Goal: Task Accomplishment & Management: Manage account settings

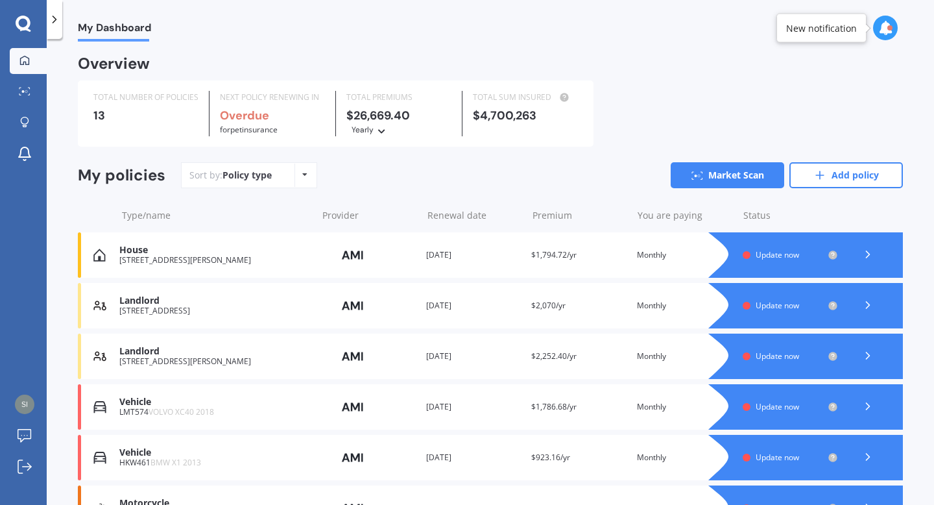
click at [770, 265] on div at bounding box center [818, 254] width 169 height 45
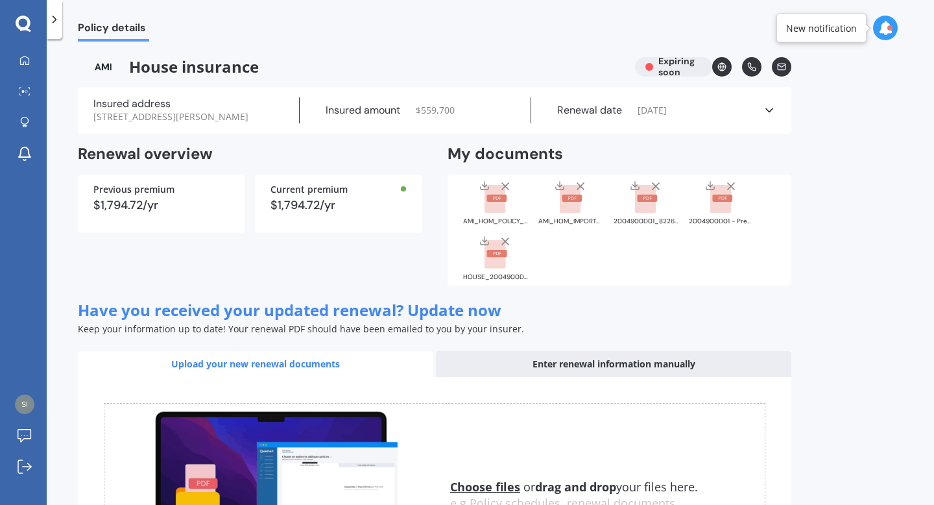
click at [499, 258] on rect at bounding box center [495, 254] width 21 height 29
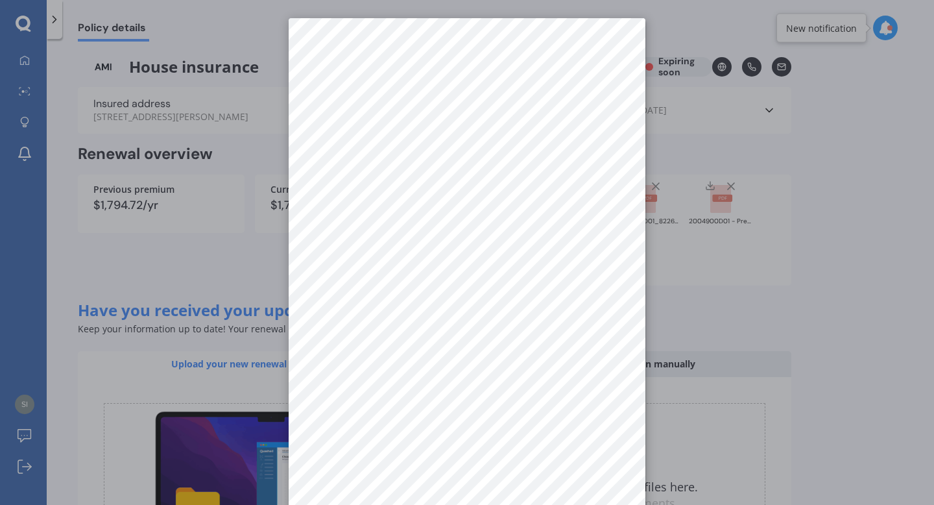
click at [249, 302] on div at bounding box center [467, 252] width 934 height 505
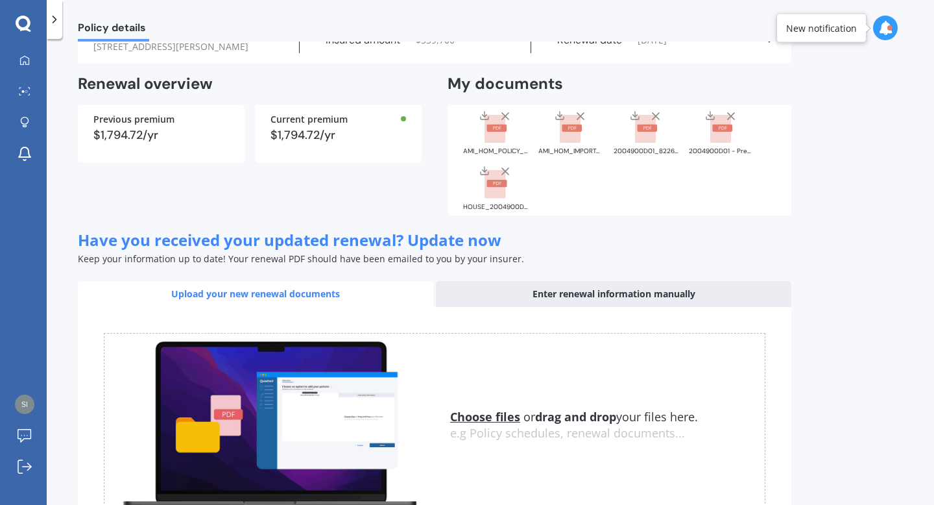
scroll to position [172, 0]
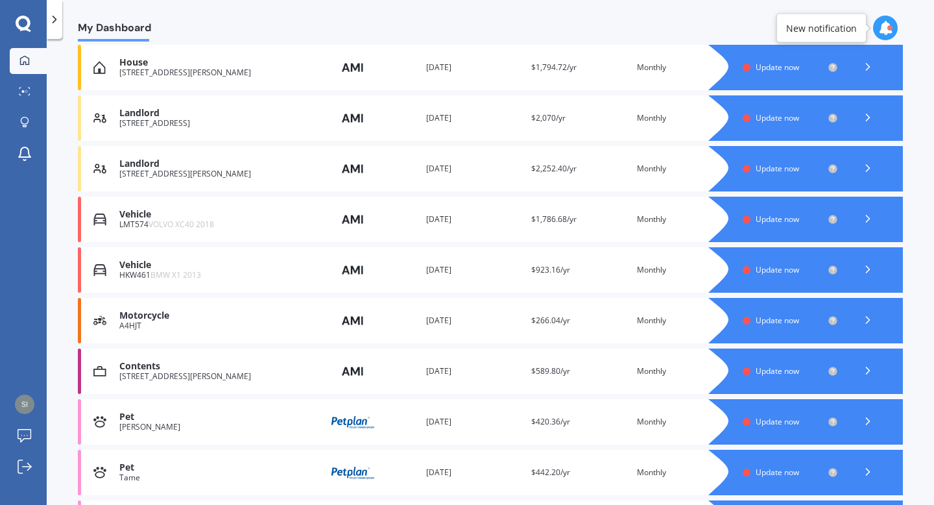
scroll to position [64, 0]
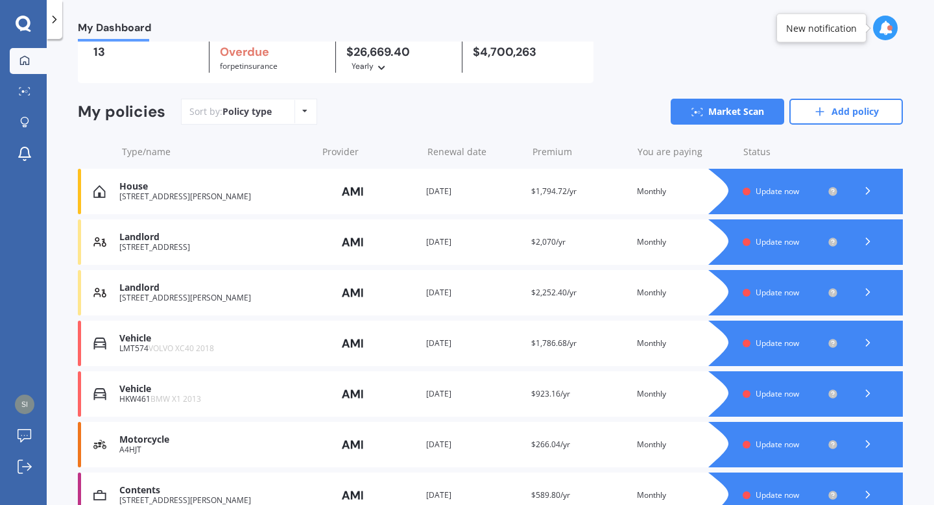
click at [305, 239] on div "Landlord" at bounding box center [214, 237] width 191 height 11
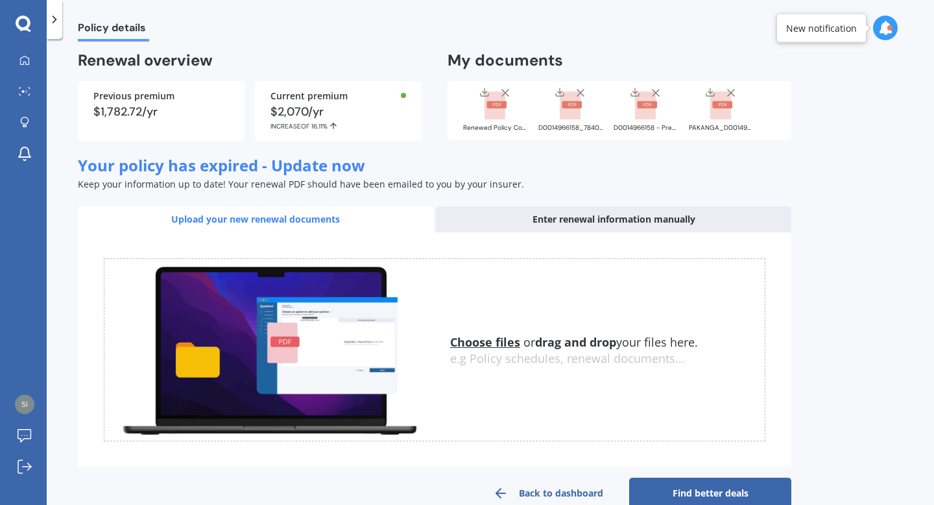
scroll to position [83, 0]
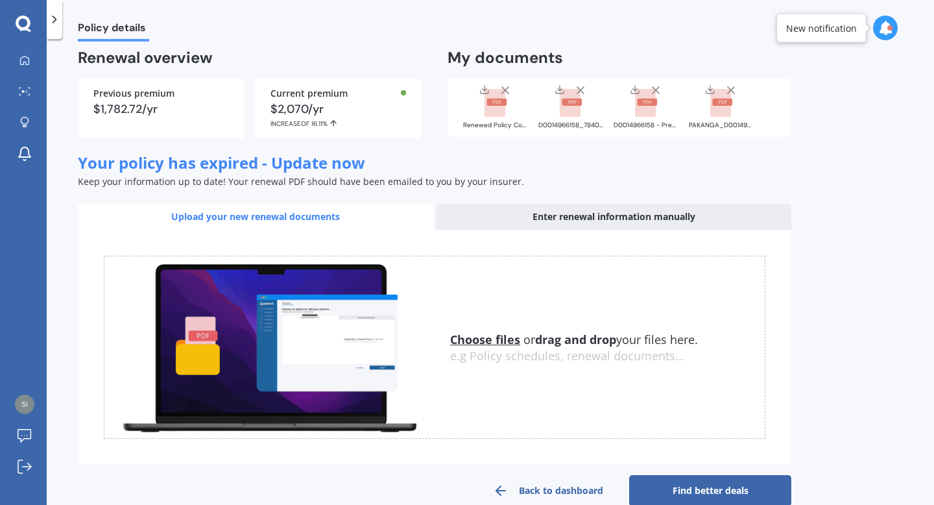
click at [305, 230] on div "Upload your new renewal documents" at bounding box center [255, 217] width 355 height 26
click at [474, 347] on u "Choose files" at bounding box center [485, 339] width 70 height 16
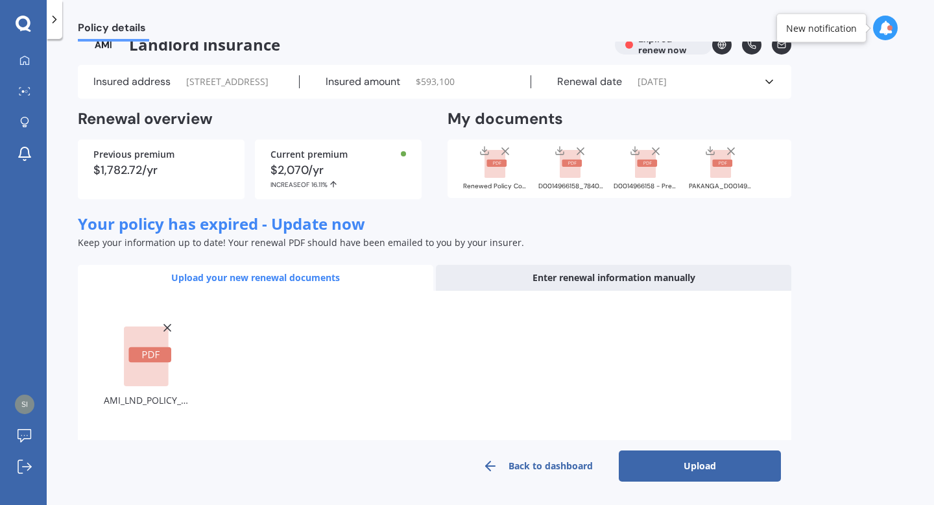
click at [706, 461] on button "Upload" at bounding box center [700, 465] width 162 height 31
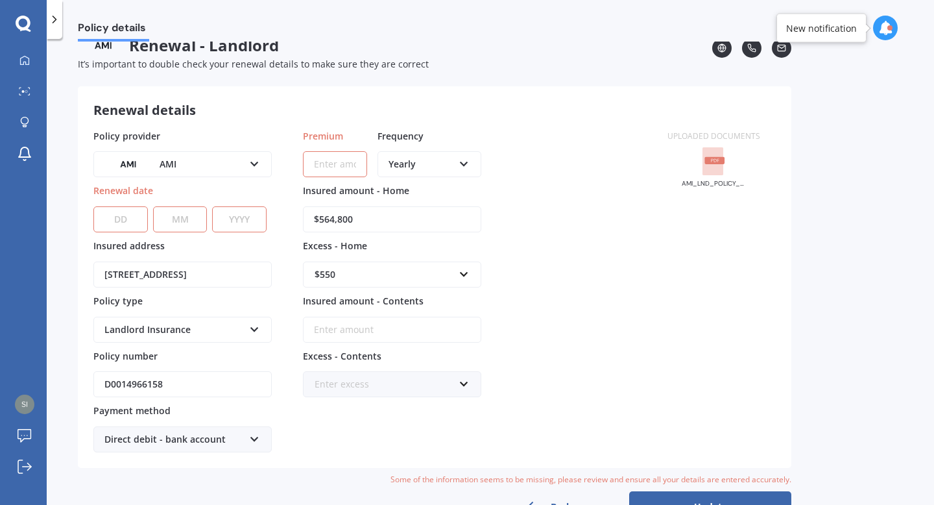
scroll to position [29, 0]
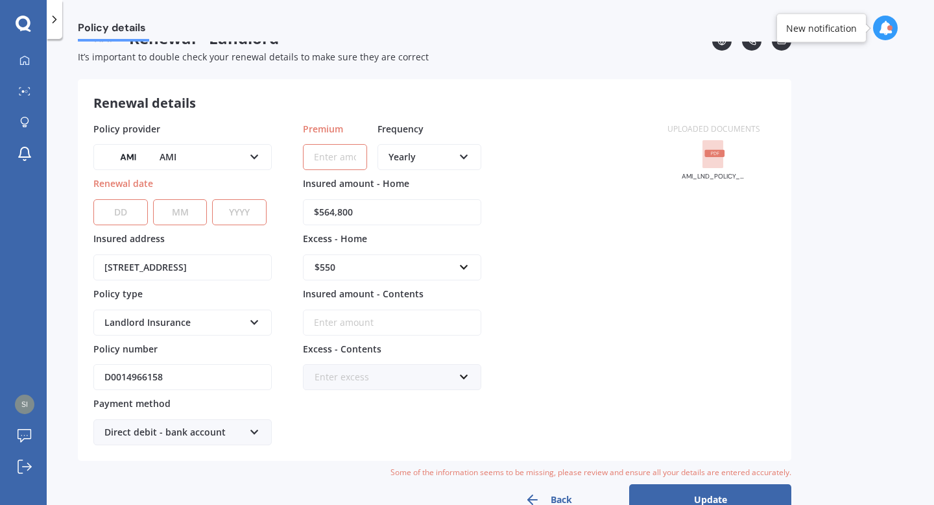
click at [122, 213] on select "DD 01 02 03 04 05 06 07 08 09 10 11 12 13 14 15 16 17 18 19 20 21 22 23 24 25 2…" at bounding box center [120, 212] width 54 height 26
select select "11"
click at [93, 199] on select "DD 01 02 03 04 05 06 07 08 09 10 11 12 13 14 15 16 17 18 19 20 21 22 23 24 25 2…" at bounding box center [120, 212] width 54 height 26
click at [186, 213] on select "MM 01 02 03 04 05 06 07 08 09 10 11 12" at bounding box center [180, 212] width 54 height 26
select select "06"
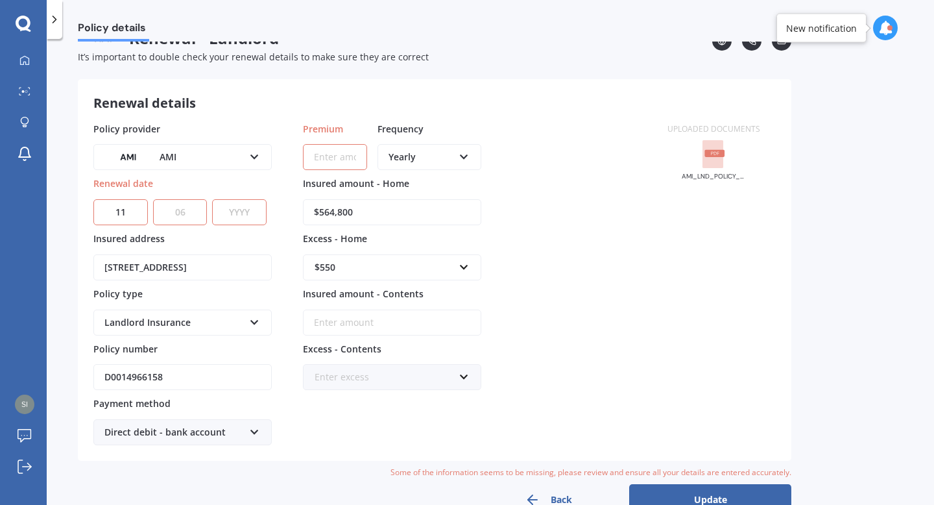
click at [153, 199] on select "MM 01 02 03 04 05 06 07 08 09 10 11 12" at bounding box center [180, 212] width 54 height 26
click at [240, 206] on select "YYYY 2027 2026 2025 2024 2023 2022 2021 2020 2019 2018 2017 2016 2015 2014 2013…" at bounding box center [239, 212] width 54 height 26
select select "2025"
click at [212, 199] on select "YYYY 2027 2026 2025 2024 2023 2022 2021 2020 2019 2018 2017 2016 2015 2014 2013…" at bounding box center [239, 212] width 54 height 26
click at [167, 373] on input "D0014966158" at bounding box center [182, 377] width 178 height 26
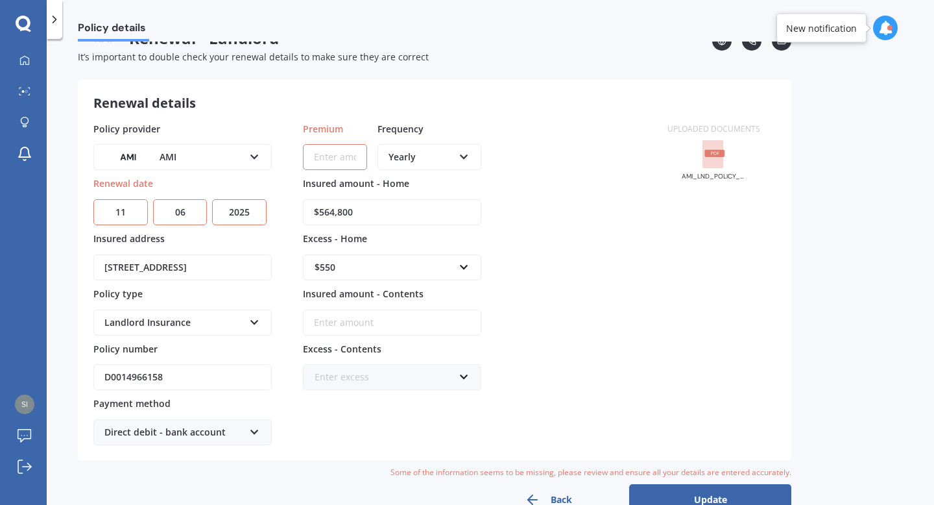
click at [167, 373] on input "D0014966158" at bounding box center [182, 377] width 178 height 26
type input "LANA00983991"
click at [446, 263] on div "$550" at bounding box center [384, 267] width 139 height 14
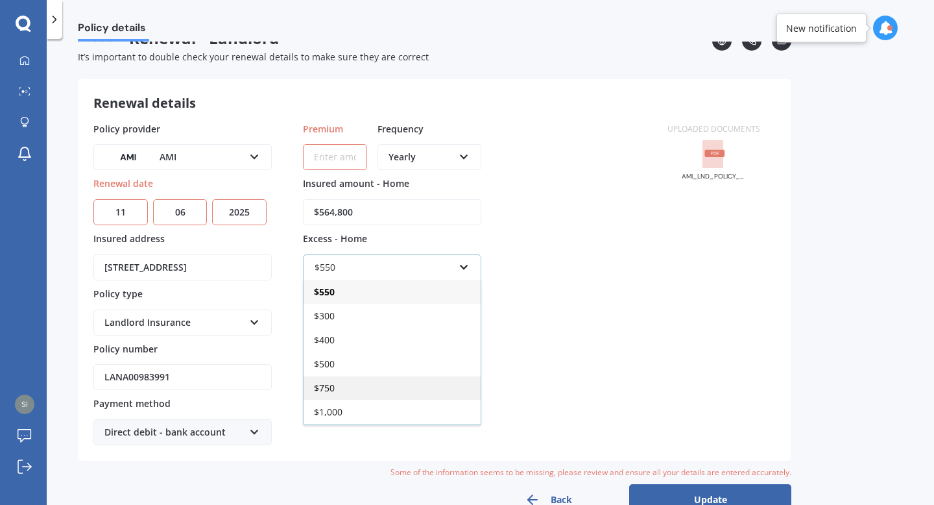
click at [403, 386] on div "$750" at bounding box center [392, 388] width 177 height 24
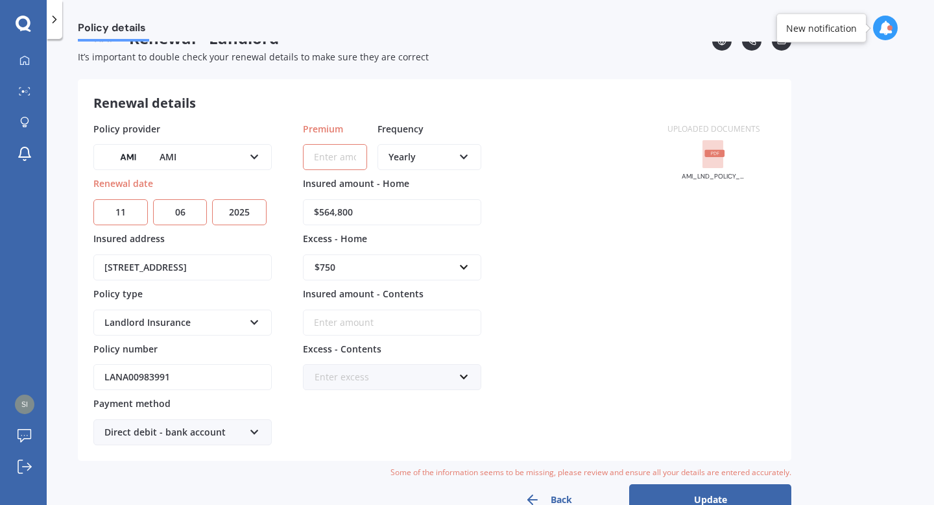
drag, startPoint x: 389, startPoint y: 217, endPoint x: 287, endPoint y: 217, distance: 101.8
click at [287, 217] on div "Policy provider AMI AA AMI AMP ANZ ASB Ando BNZ FMG Initio Kiwibank MAS NZI Oth…" at bounding box center [372, 284] width 558 height 324
type input "$610,900"
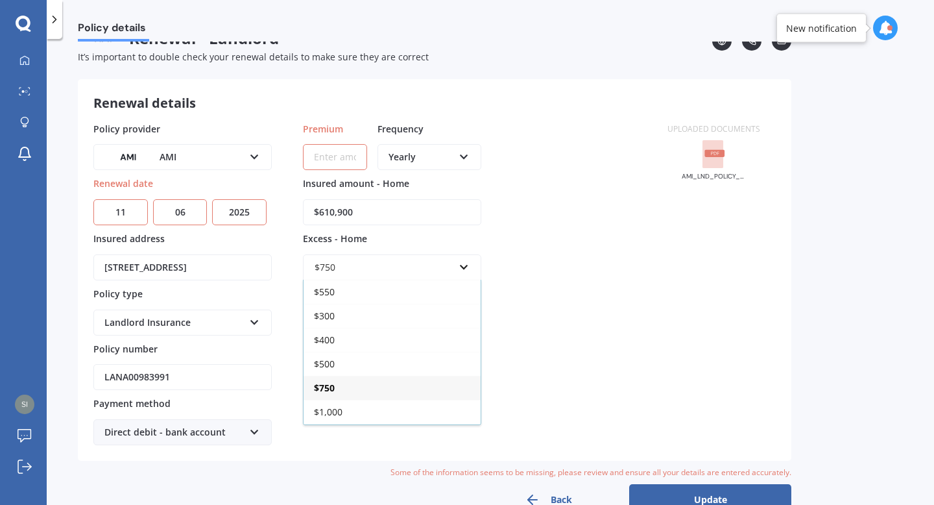
click at [393, 163] on div "Yearly" at bounding box center [421, 157] width 65 height 14
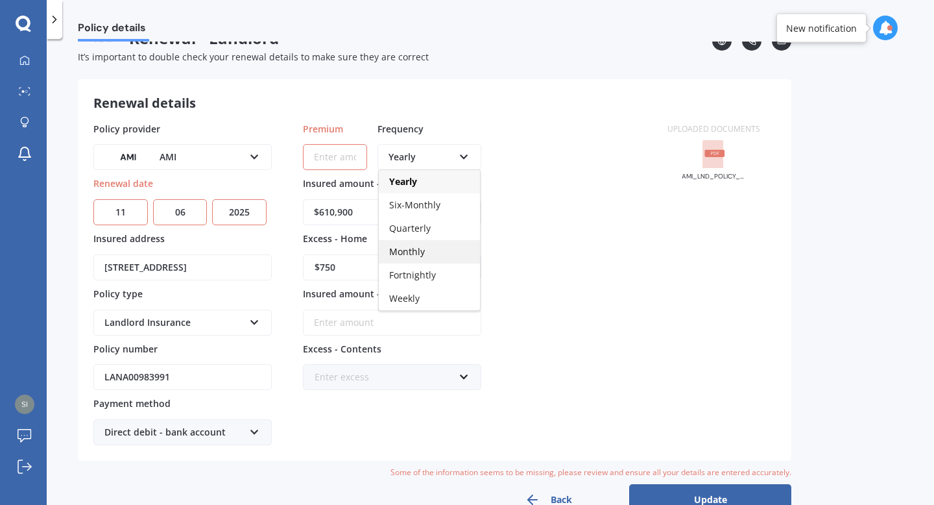
click at [429, 258] on div "Monthly" at bounding box center [429, 251] width 101 height 23
click at [342, 157] on input "Premium" at bounding box center [335, 157] width 64 height 26
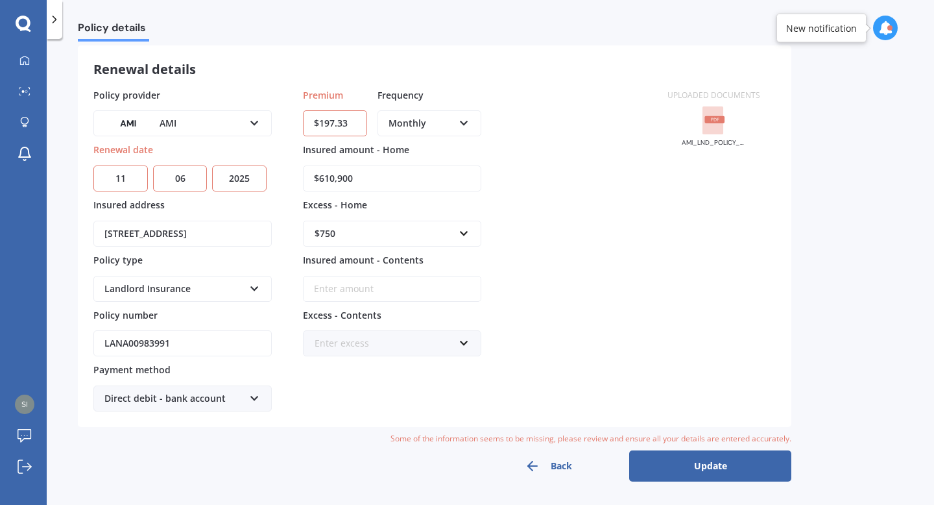
type input "$197.33"
click at [220, 402] on div "Direct debit - bank account" at bounding box center [173, 398] width 139 height 14
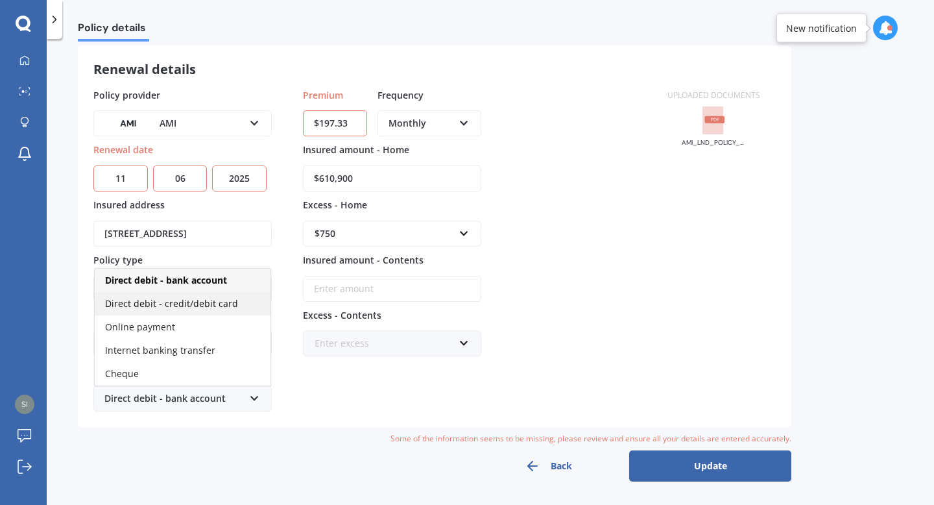
click at [235, 296] on div "Direct debit - credit/debit card" at bounding box center [183, 303] width 176 height 23
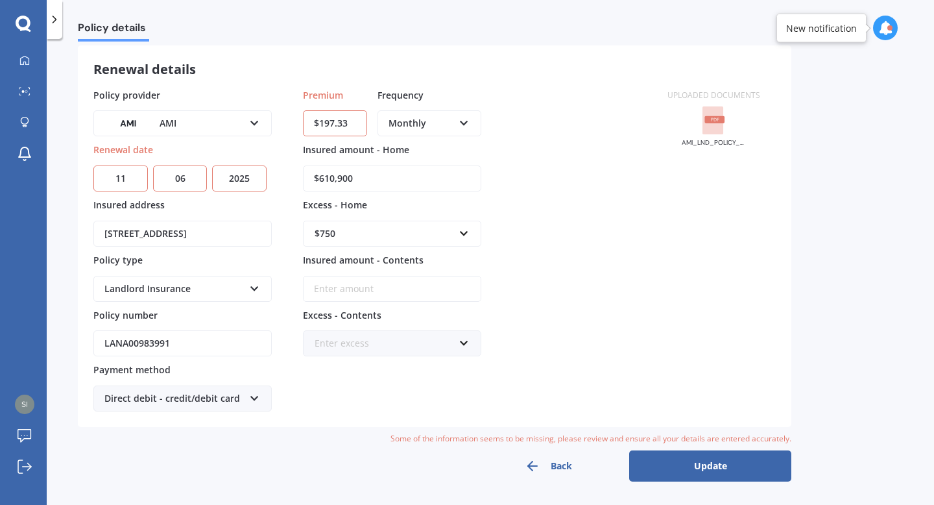
click at [669, 462] on button "Update" at bounding box center [710, 465] width 162 height 31
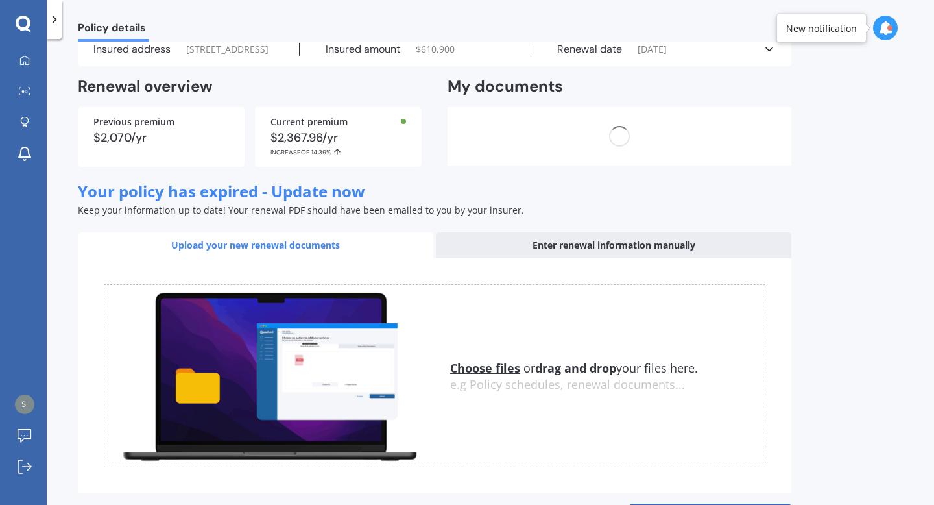
scroll to position [0, 0]
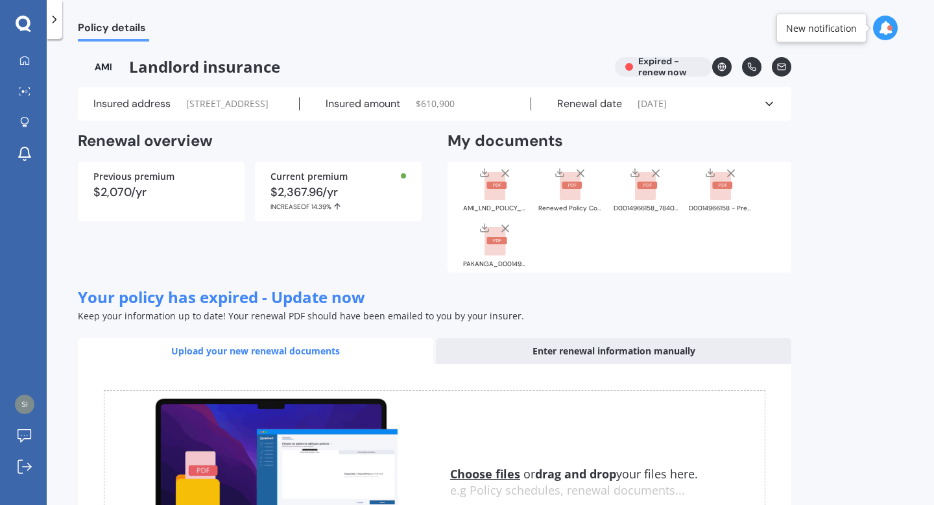
click at [58, 20] on icon at bounding box center [54, 19] width 13 height 13
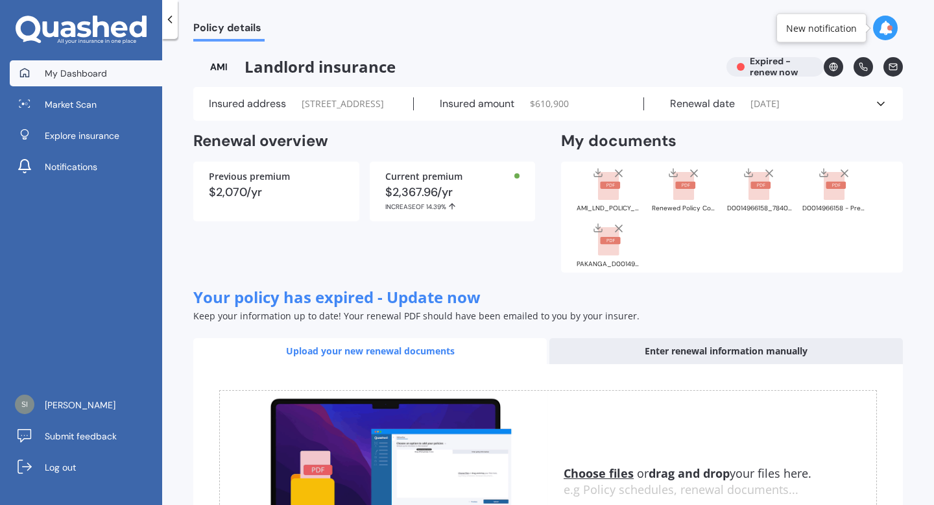
click at [84, 66] on link "My Dashboard" at bounding box center [86, 73] width 152 height 26
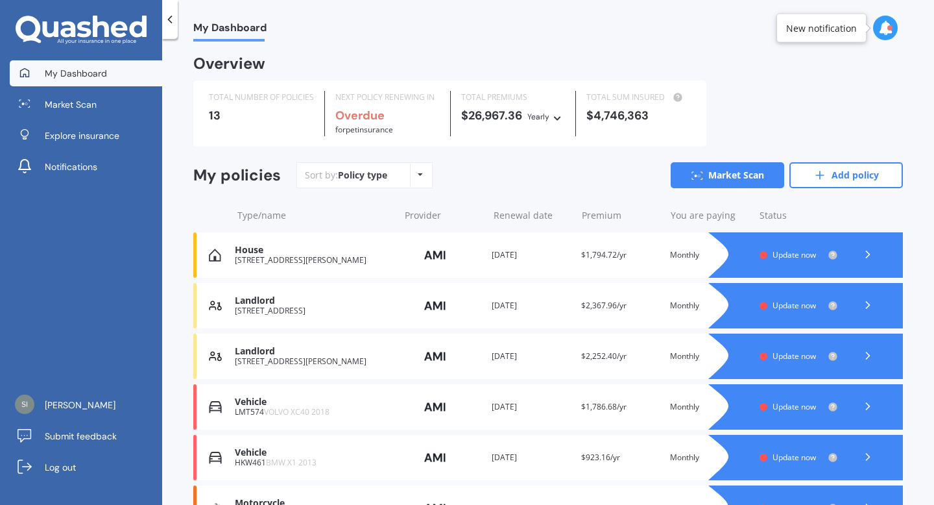
click at [342, 403] on div "Vehicle" at bounding box center [314, 401] width 158 height 11
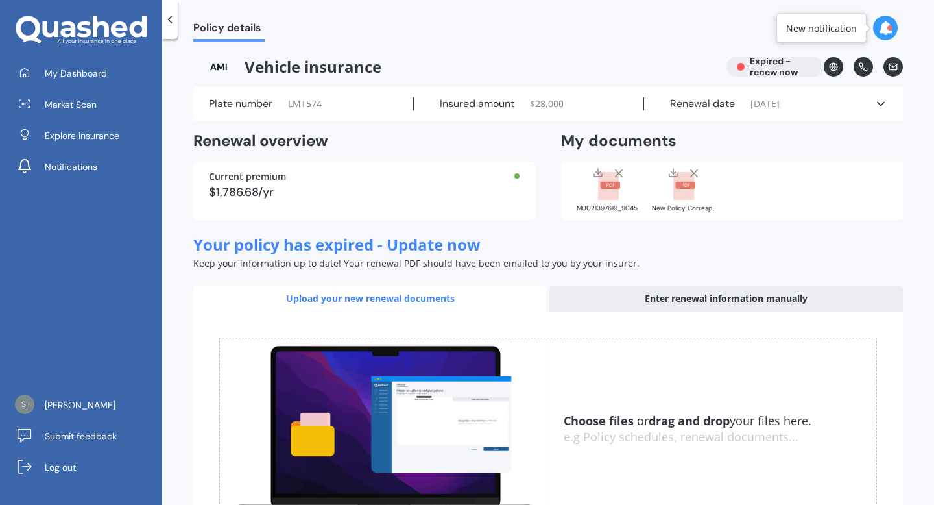
click at [628, 300] on div "Enter renewal information manually" at bounding box center [725, 298] width 353 height 26
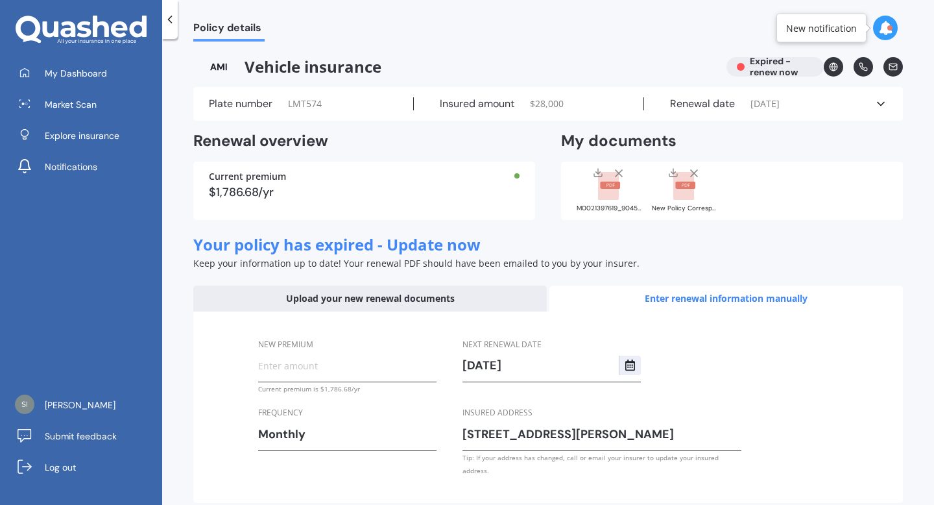
scroll to position [51, 0]
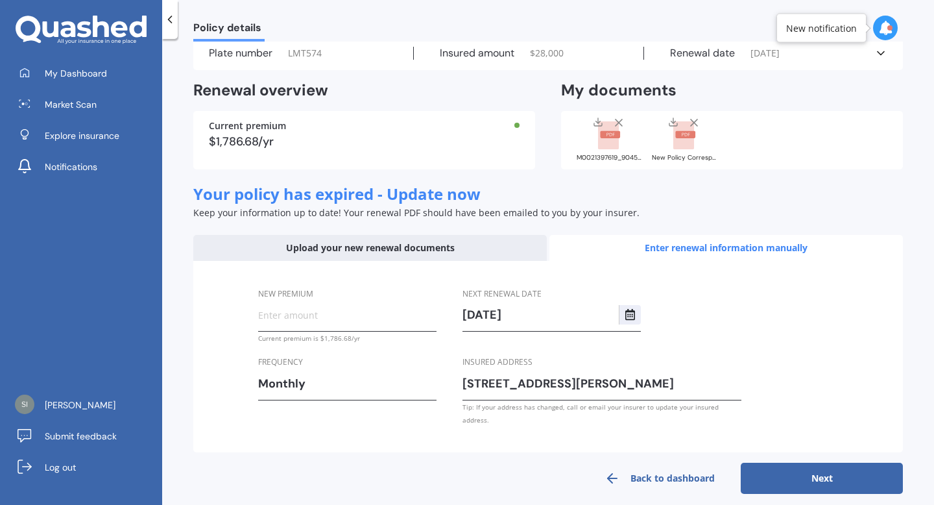
click at [411, 242] on div "Upload your new renewal documents" at bounding box center [369, 248] width 353 height 26
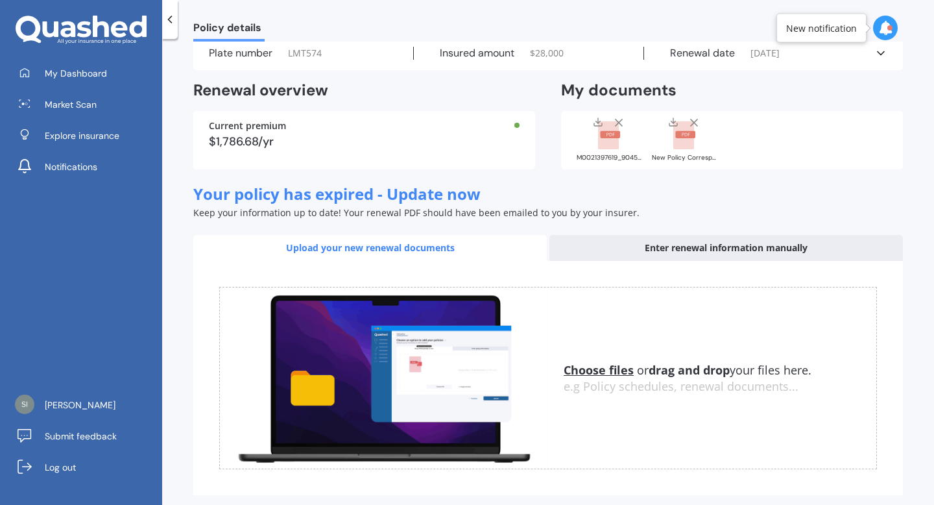
click at [581, 371] on u "Choose files" at bounding box center [599, 370] width 70 height 16
click at [602, 370] on u "Choose files" at bounding box center [599, 370] width 70 height 16
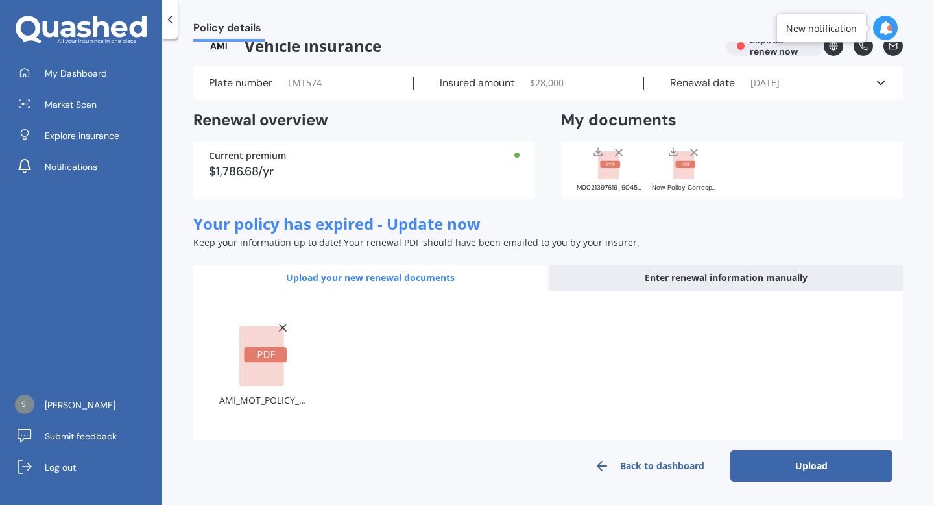
scroll to position [20, 0]
click at [822, 463] on button "Upload" at bounding box center [811, 466] width 162 height 31
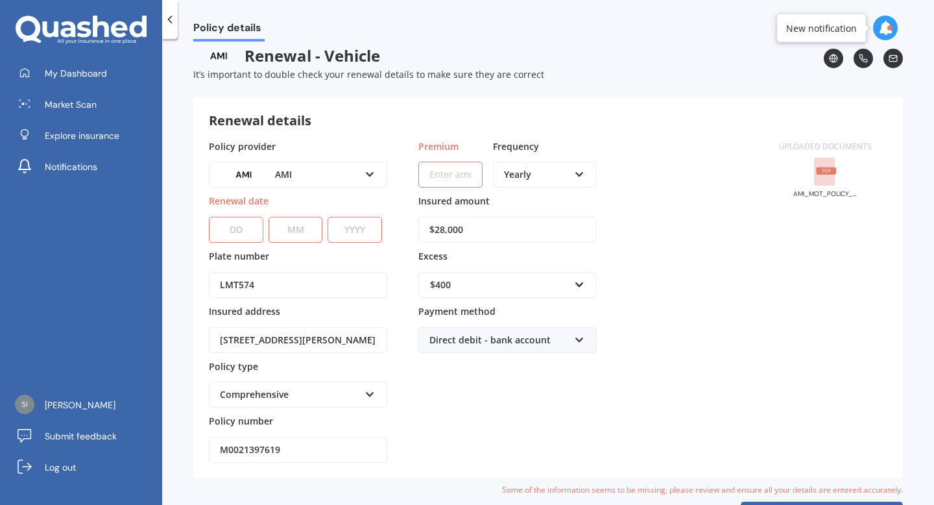
scroll to position [0, 0]
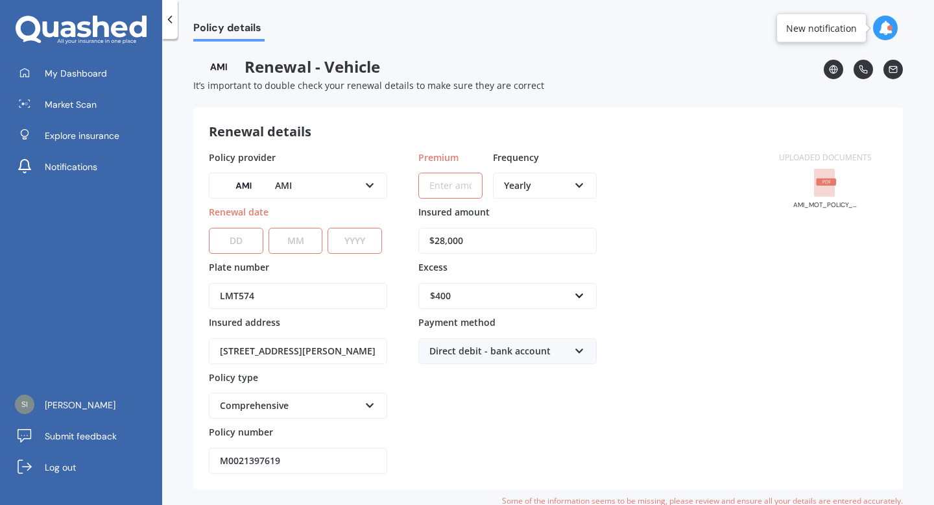
click at [285, 461] on input "M0021397619" at bounding box center [298, 461] width 178 height 26
type input "MOTA01350516"
click at [244, 238] on select "DD 01 02 03 04 05 06 07 08 09 10 11 12 13 14 15 16 17 18 19 20 21 22 23 24 25 2…" at bounding box center [236, 241] width 54 height 26
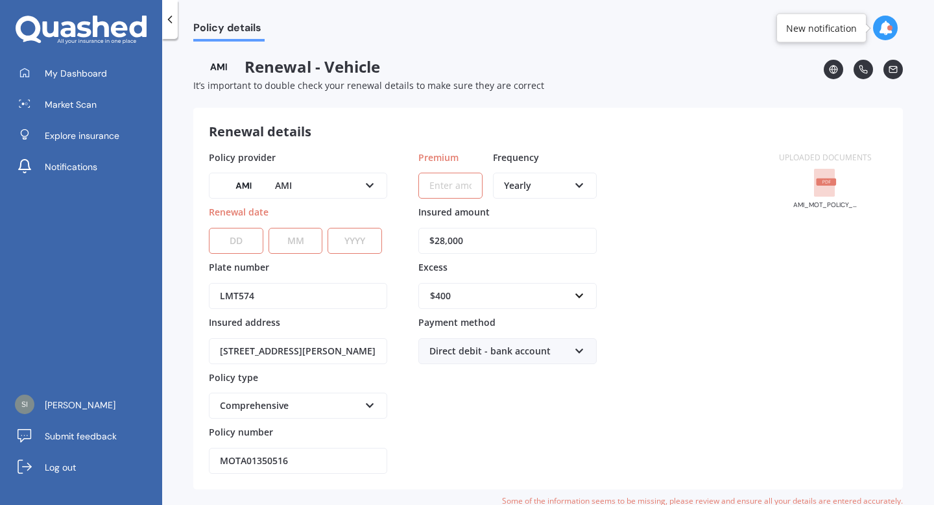
select select "23"
click at [209, 228] on select "DD 01 02 03 04 05 06 07 08 09 10 11 12 13 14 15 16 17 18 19 20 21 22 23 24 25 2…" at bounding box center [236, 241] width 54 height 26
click at [304, 244] on select "MM 01 02 03 04 05 06 07 08 09 10 11 12" at bounding box center [296, 241] width 54 height 26
select select "08"
click at [269, 228] on select "MM 01 02 03 04 05 06 07 08 09 10 11 12" at bounding box center [296, 241] width 54 height 26
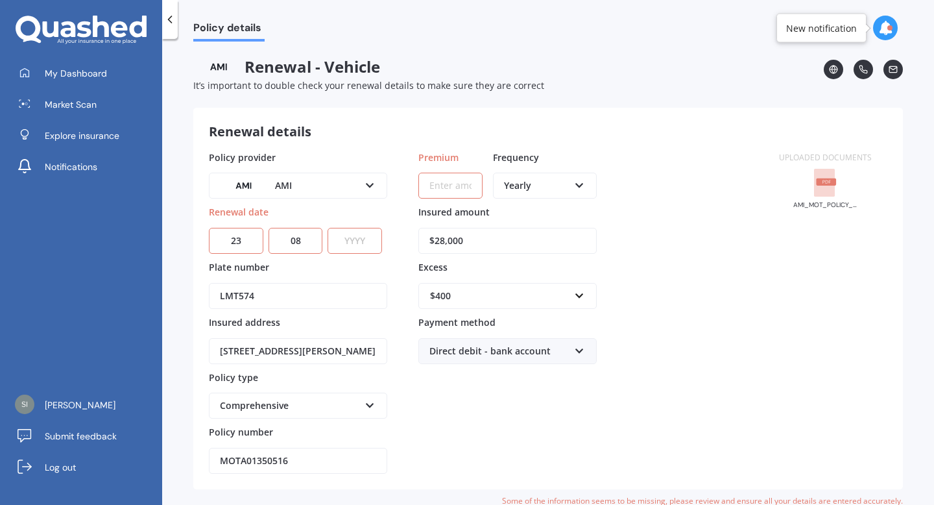
click at [356, 251] on select "YYYY 2027 2026 2025 2024 2023 2022 2021 2020 2019 2018 2017 2016 2015 2014 2013…" at bounding box center [355, 241] width 54 height 26
select select "2025"
click at [328, 228] on select "YYYY 2027 2026 2025 2024 2023 2022 2021 2020 2019 2018 2017 2016 2015 2014 2013…" at bounding box center [355, 241] width 54 height 26
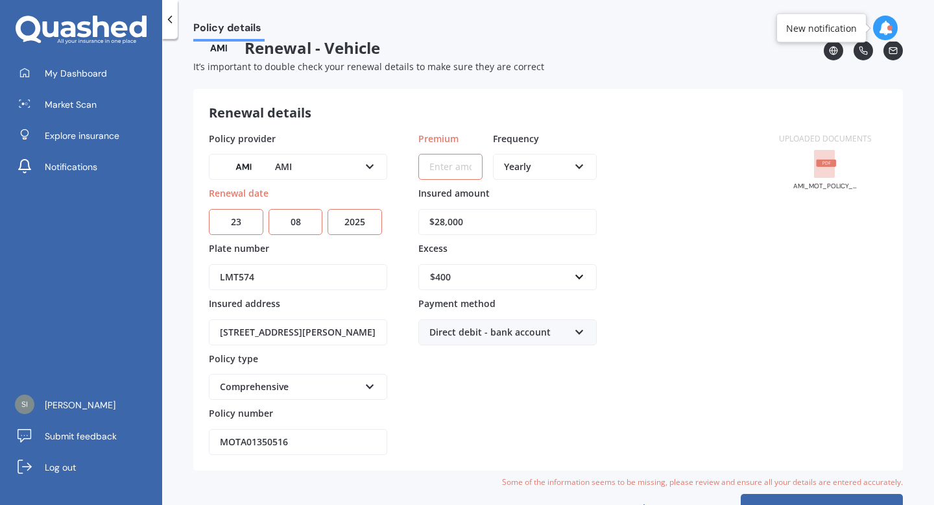
scroll to position [18, 0]
click at [529, 173] on div "Yearly" at bounding box center [536, 167] width 65 height 14
click at [537, 267] on span "Monthly" at bounding box center [523, 262] width 36 height 12
click at [459, 167] on input "Premium" at bounding box center [450, 167] width 64 height 26
type input "$132.68"
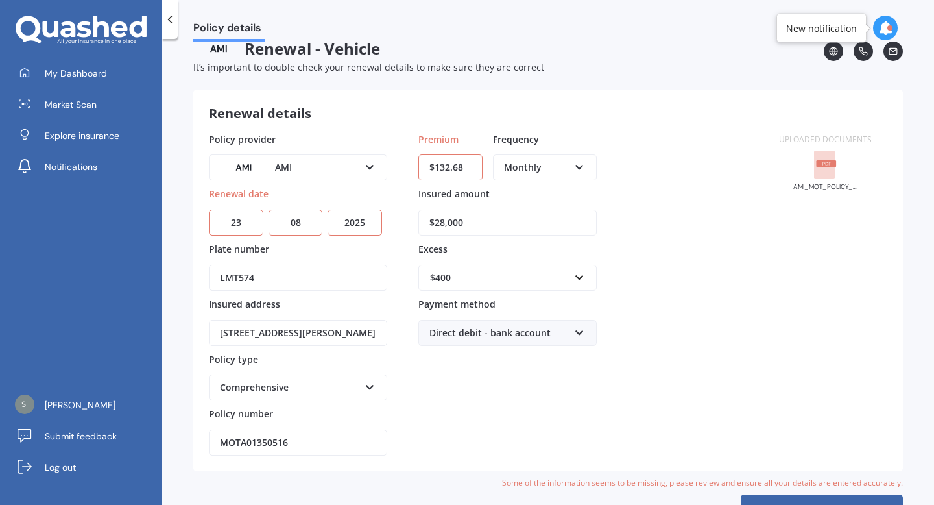
click at [699, 276] on div "Policy provider AMI AA AMI AMP ANZ ASB Aioi Nissay Dowa Ando Assurant Autosure …" at bounding box center [486, 294] width 555 height 324
click at [468, 287] on input "text" at bounding box center [503, 277] width 167 height 25
type input "600"
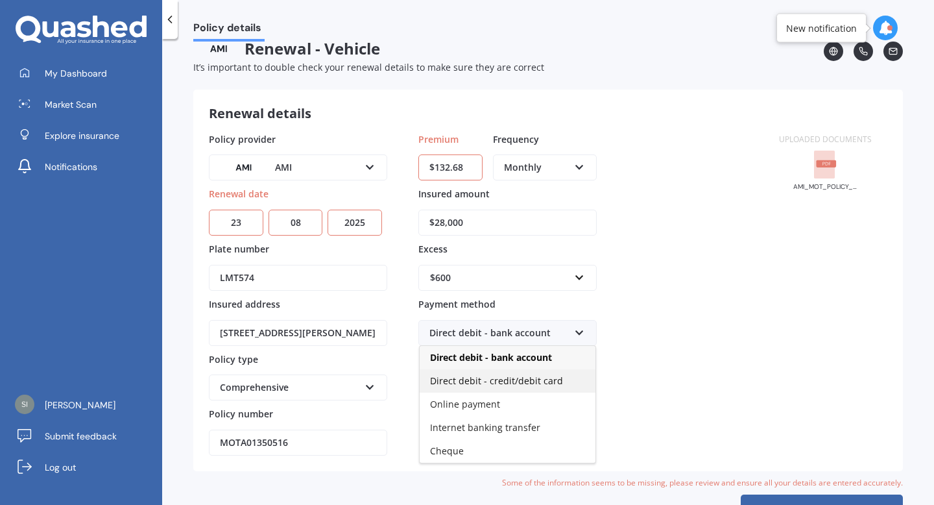
click at [477, 381] on span "Direct debit - credit/debit card" at bounding box center [496, 380] width 133 height 12
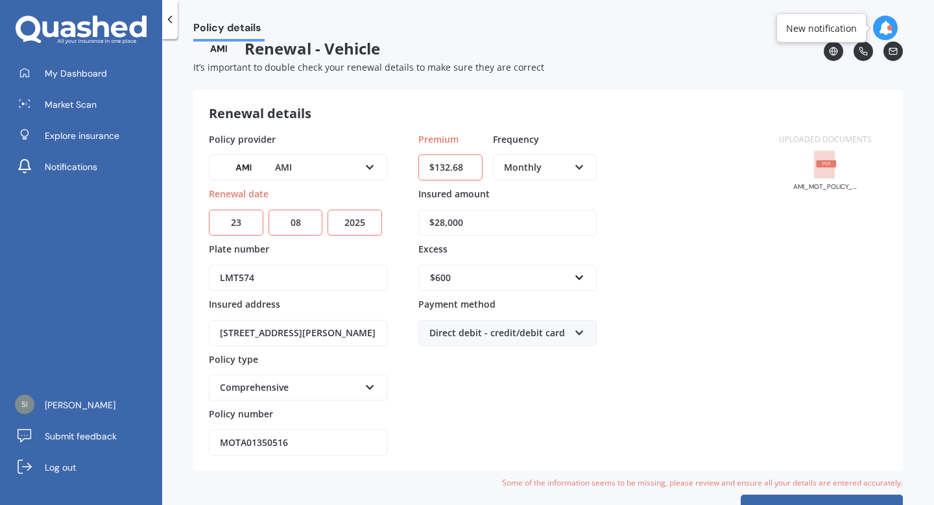
click at [662, 316] on div "Policy provider AMI AA AMI AMP ANZ ASB Aioi Nissay Dowa Ando Assurant Autosure …" at bounding box center [486, 294] width 555 height 324
click at [492, 223] on input "$28,000" at bounding box center [507, 222] width 178 height 26
type input "$27,100"
click at [638, 269] on div "Policy provider AMI AA AMI AMP ANZ ASB Aioi Nissay Dowa Ando Assurant Autosure …" at bounding box center [486, 294] width 555 height 324
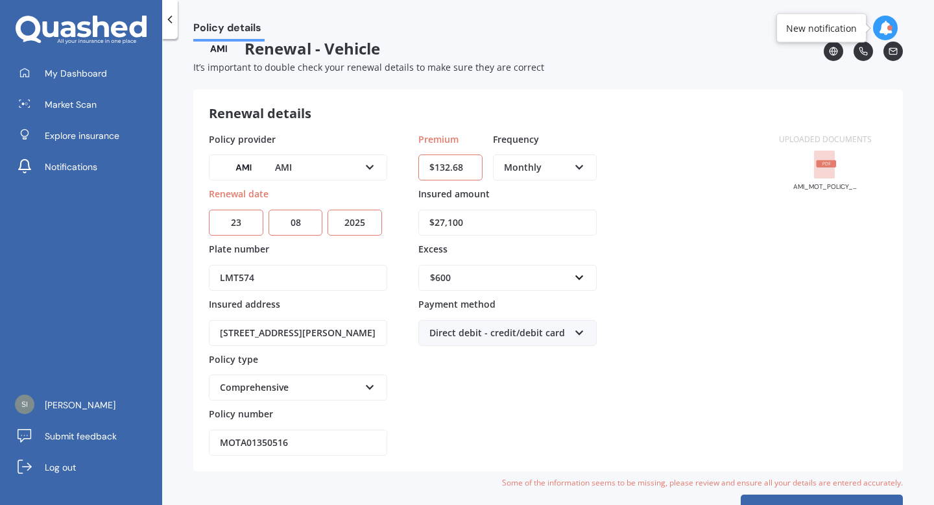
scroll to position [62, 0]
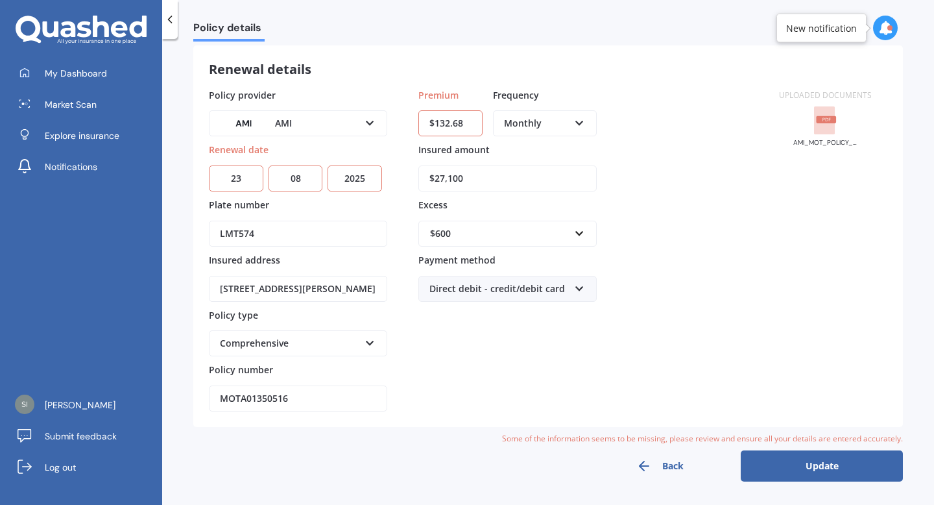
click at [787, 477] on button "Update" at bounding box center [822, 465] width 162 height 31
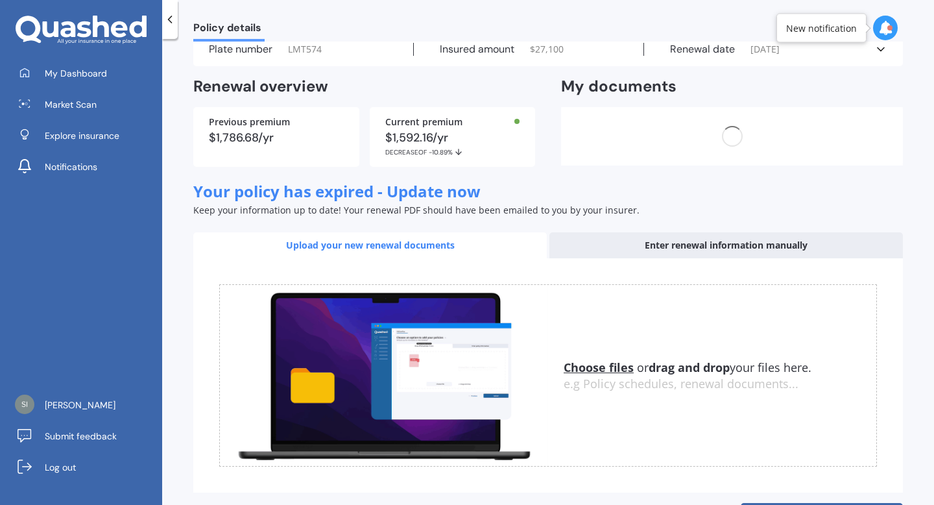
scroll to position [0, 0]
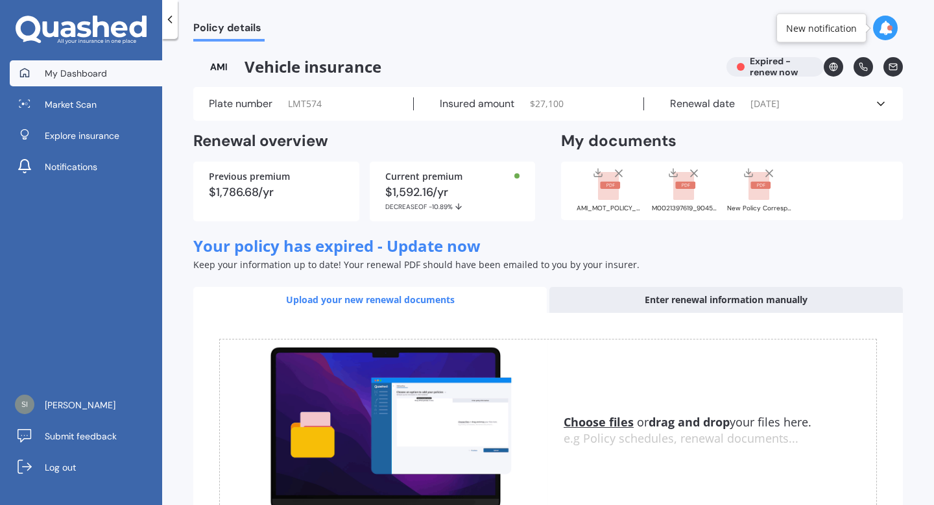
click at [64, 76] on span "My Dashboard" at bounding box center [76, 73] width 62 height 13
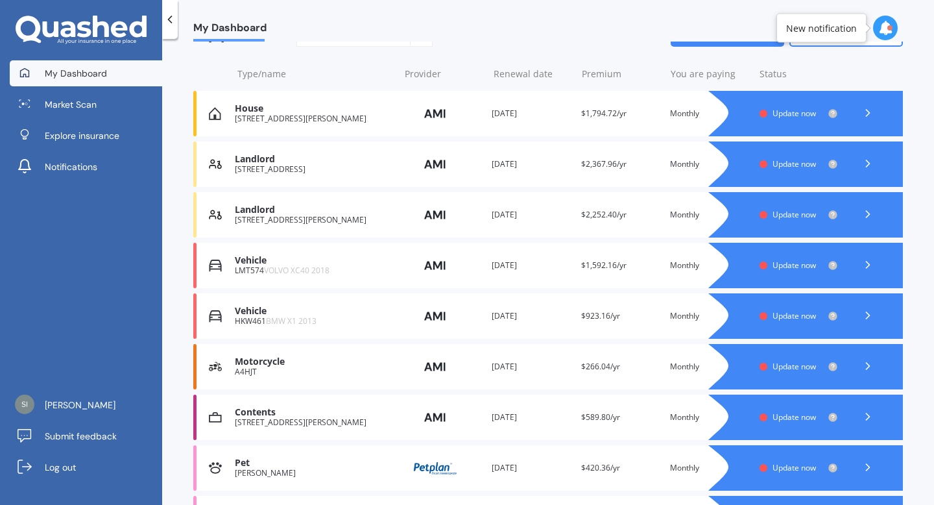
scroll to position [142, 0]
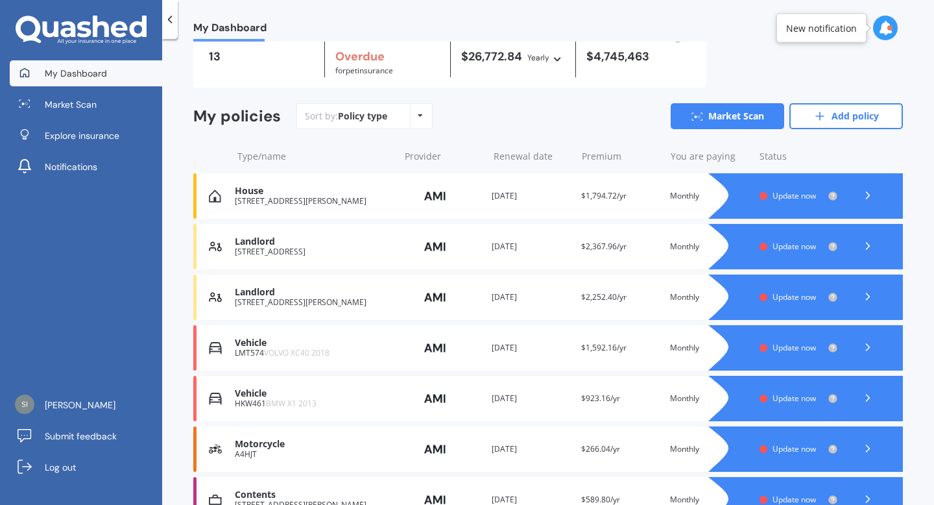
scroll to position [60, 0]
click at [529, 351] on div "Renewal date [DATE]" at bounding box center [531, 347] width 78 height 13
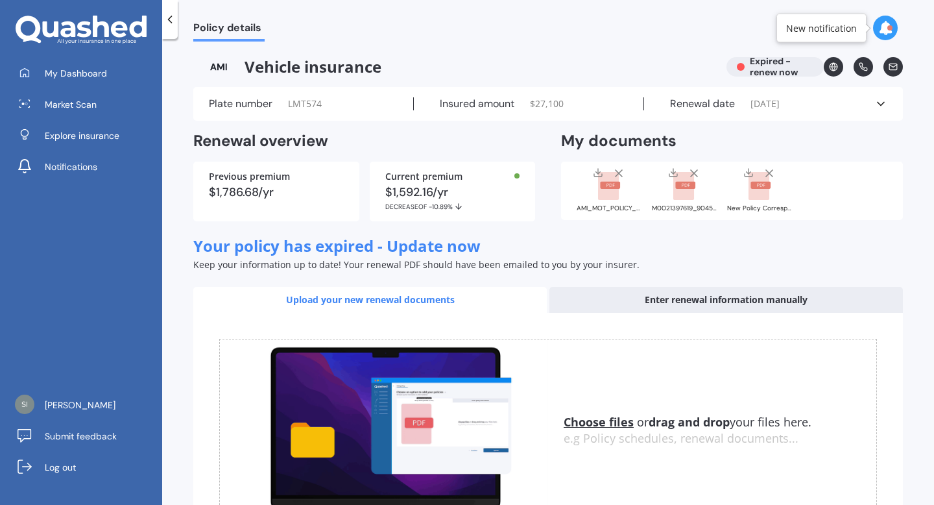
click at [673, 294] on div "Enter renewal information manually" at bounding box center [725, 300] width 353 height 26
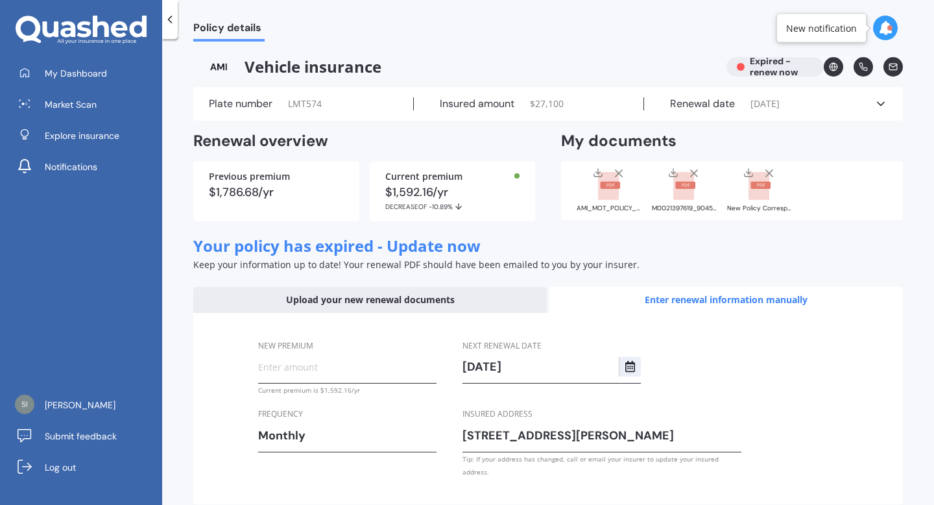
scroll to position [52, 0]
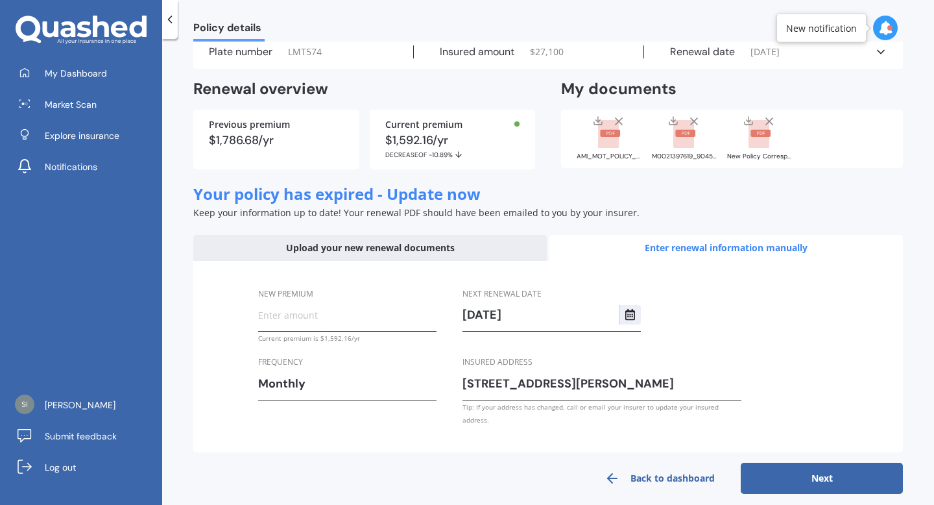
click at [743, 56] on div "Renewal date [DATE]" at bounding box center [759, 51] width 230 height 13
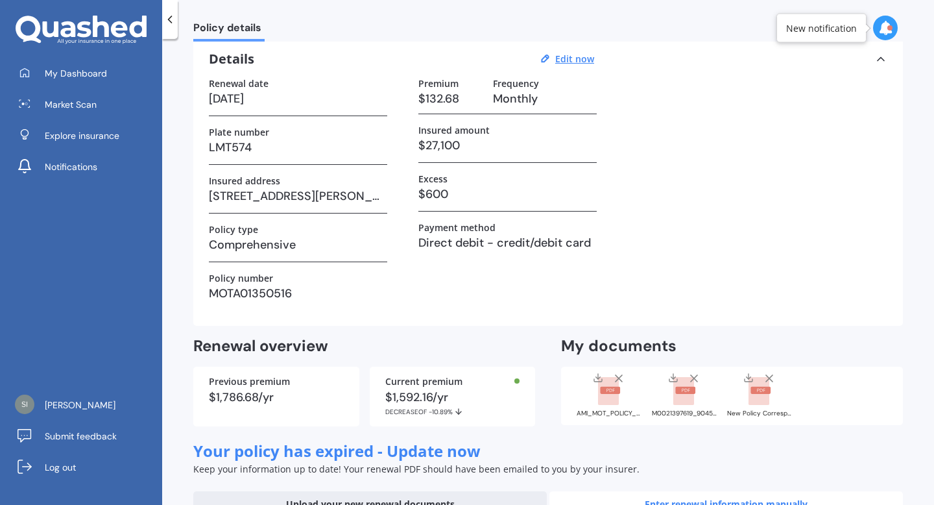
scroll to position [308, 0]
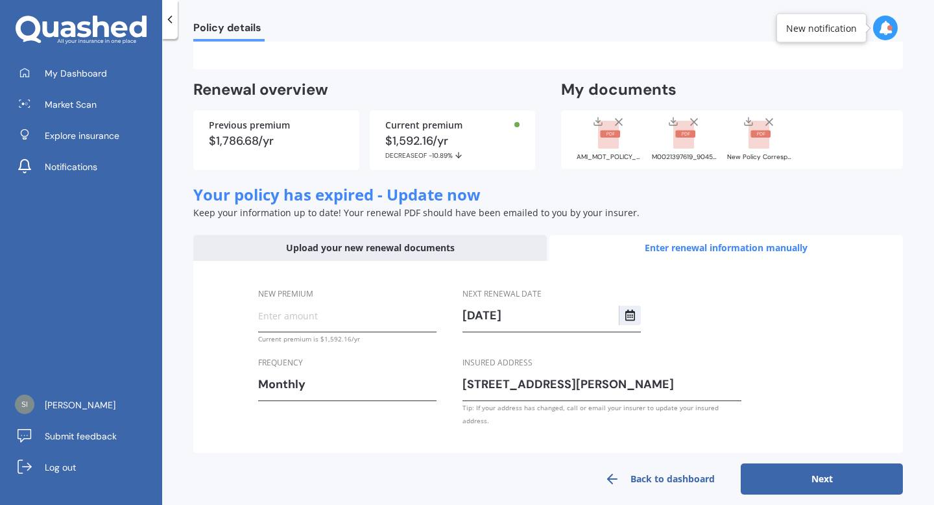
click at [603, 8] on div "Policy details" at bounding box center [548, 21] width 772 height 42
click at [593, 39] on div "Policy details" at bounding box center [548, 21] width 772 height 42
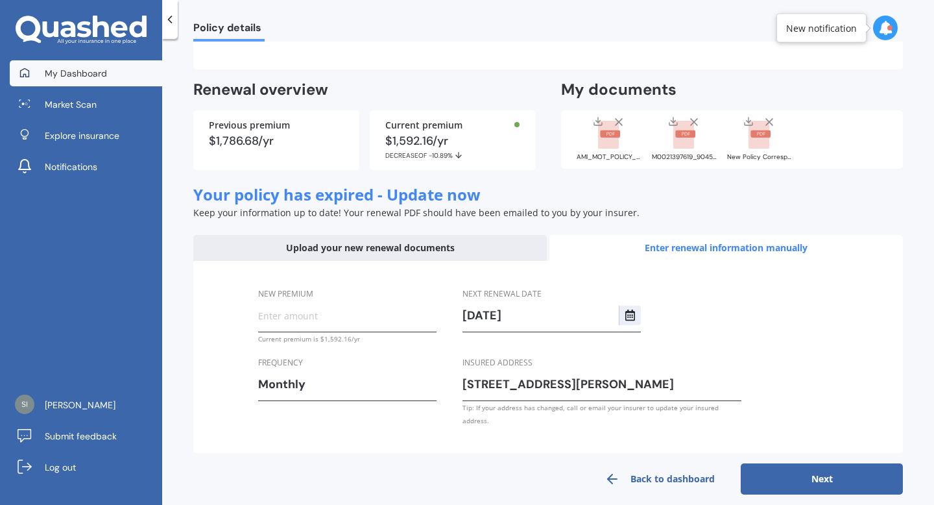
click at [71, 78] on span "My Dashboard" at bounding box center [76, 73] width 62 height 13
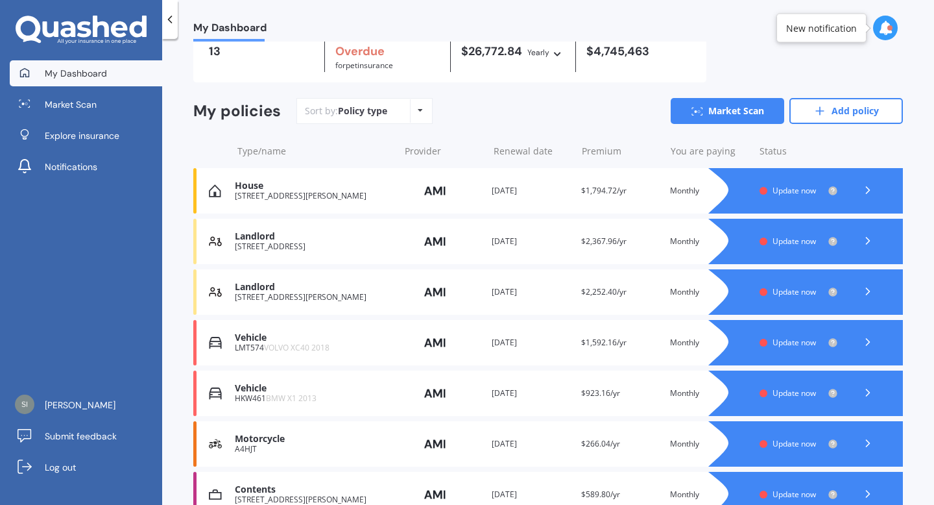
scroll to position [86, 0]
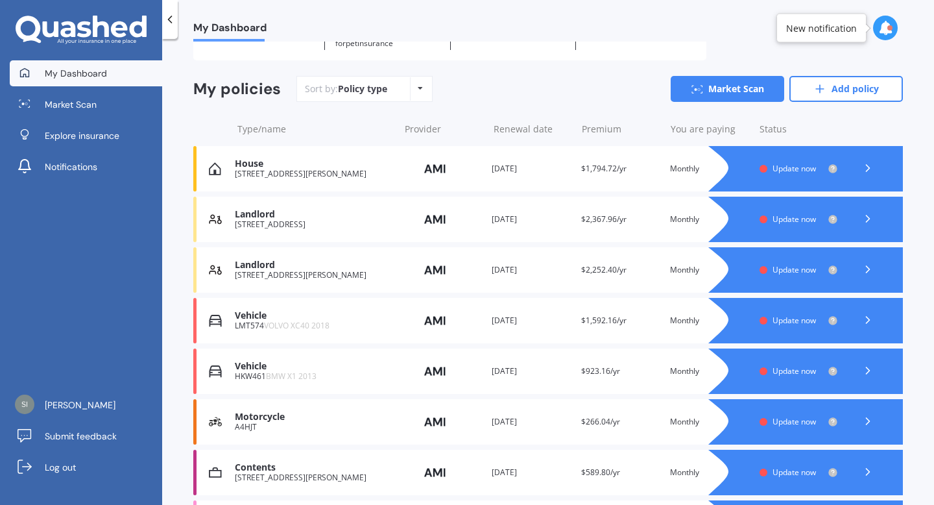
click at [520, 323] on div "Renewal date [DATE]" at bounding box center [531, 320] width 78 height 13
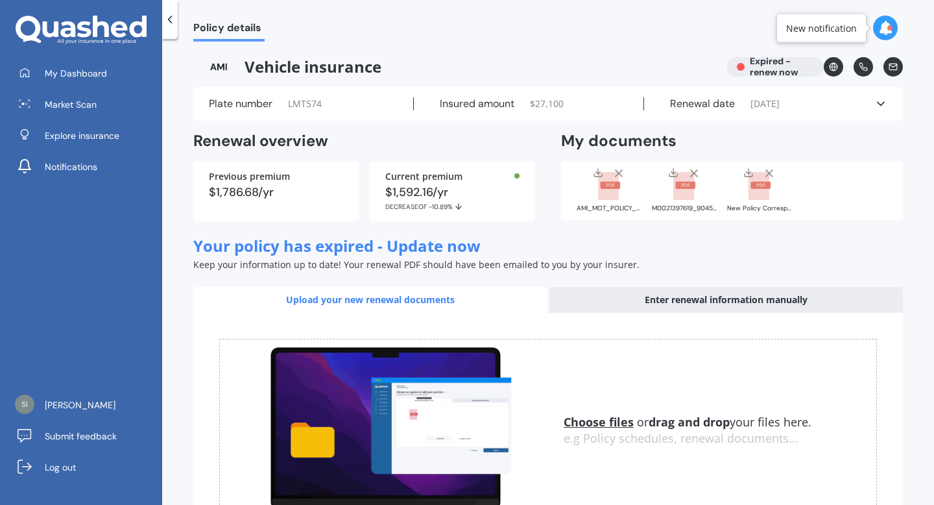
click at [649, 299] on div "Enter renewal information manually" at bounding box center [725, 300] width 353 height 26
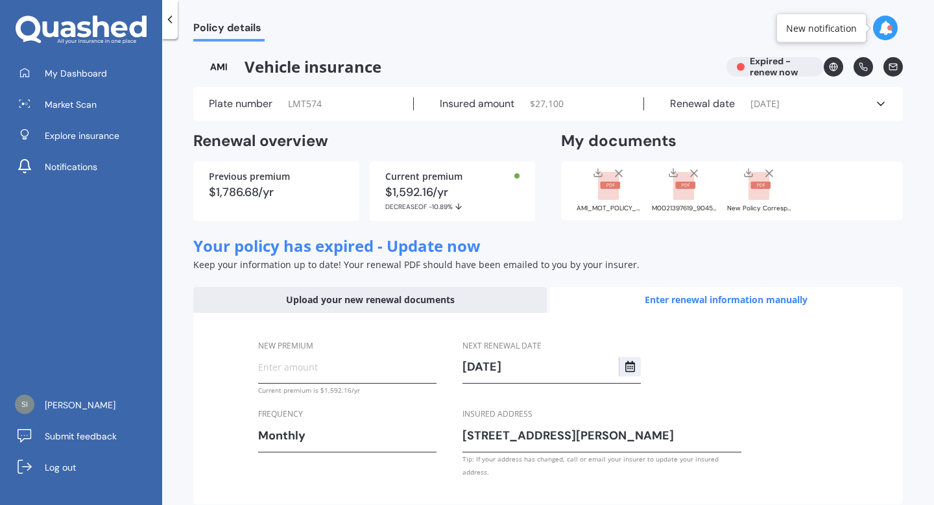
click at [563, 372] on input "[DATE]" at bounding box center [540, 366] width 156 height 19
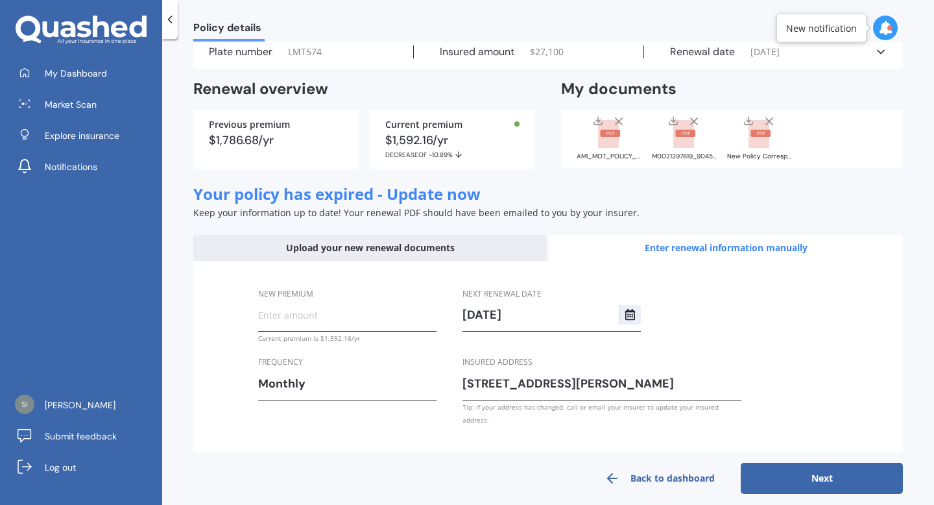
click at [787, 469] on button "Next" at bounding box center [822, 477] width 162 height 31
click at [344, 320] on input "New premium" at bounding box center [347, 314] width 178 height 19
type input "$132.68"
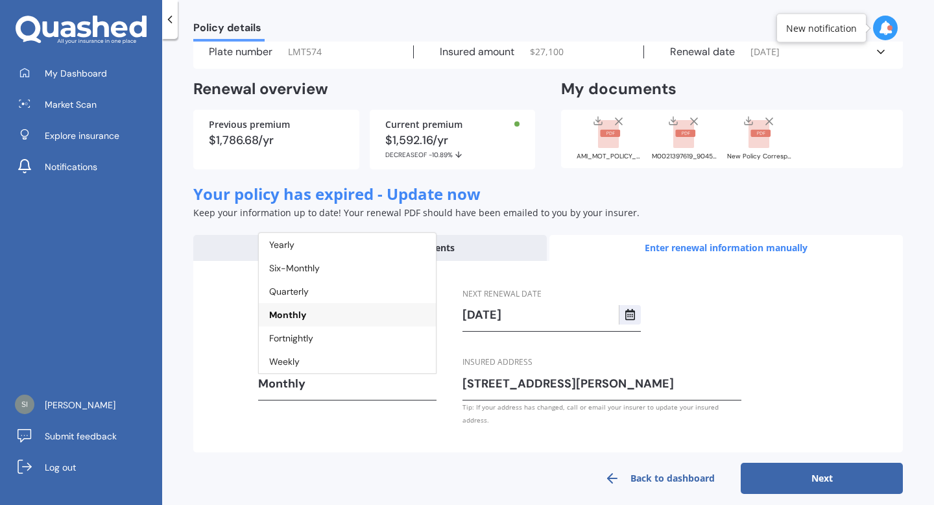
click at [365, 311] on div "Monthly" at bounding box center [347, 314] width 177 height 23
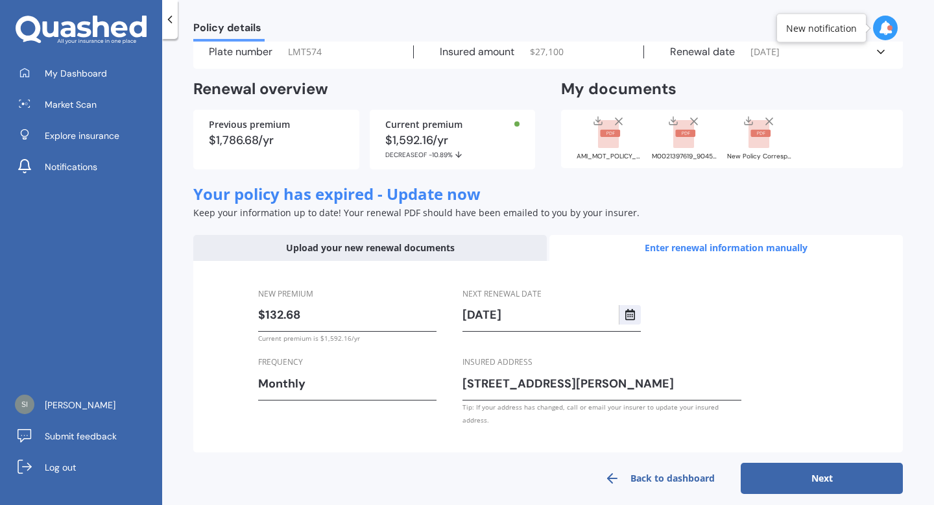
click at [808, 473] on button "Next" at bounding box center [822, 477] width 162 height 31
select select "23"
select select "08"
select select "2026"
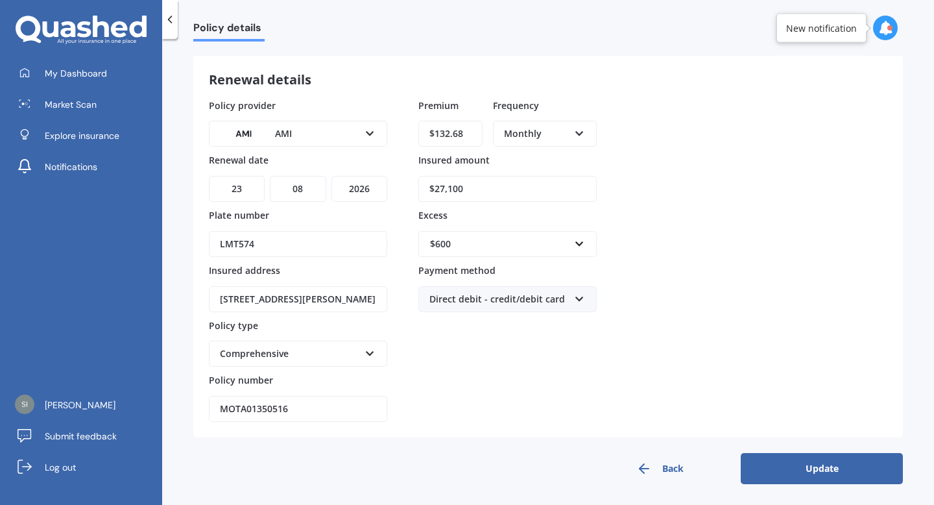
click at [798, 473] on button "Update" at bounding box center [822, 468] width 162 height 31
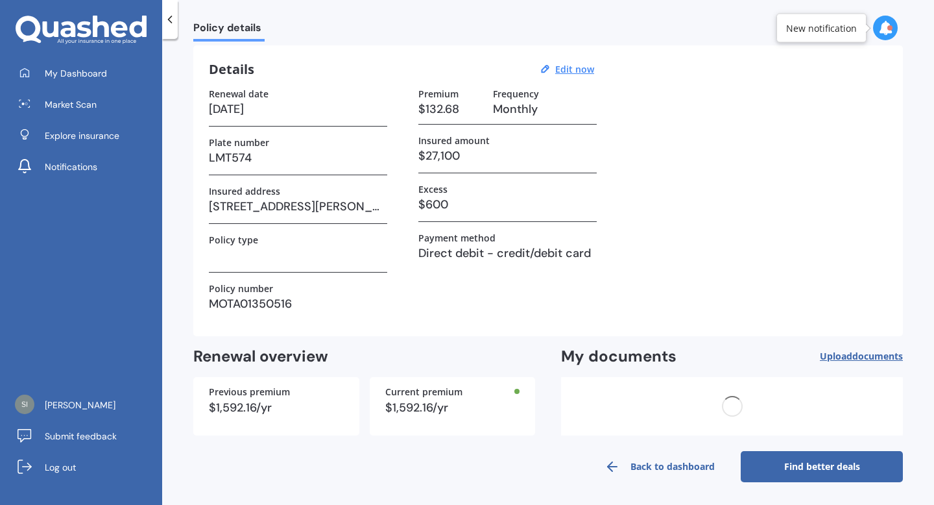
scroll to position [0, 0]
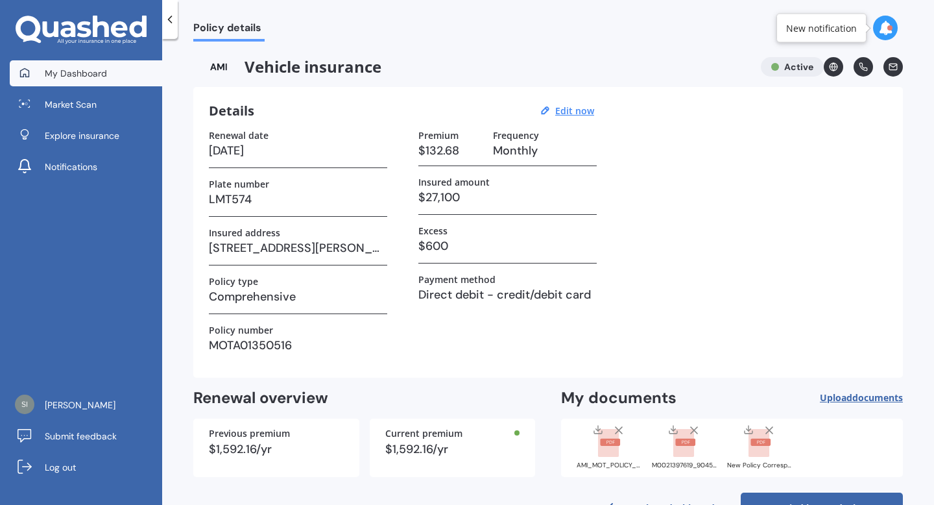
click at [64, 73] on span "My Dashboard" at bounding box center [76, 73] width 62 height 13
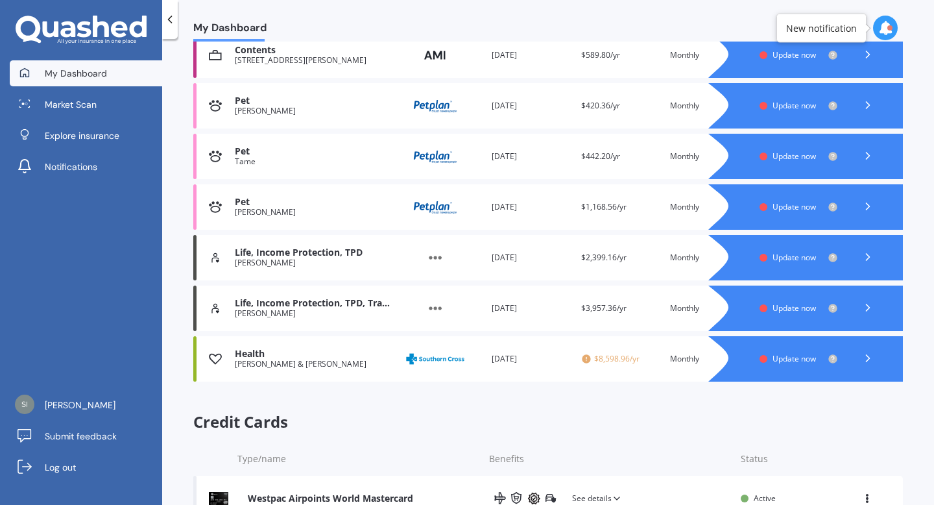
scroll to position [508, 0]
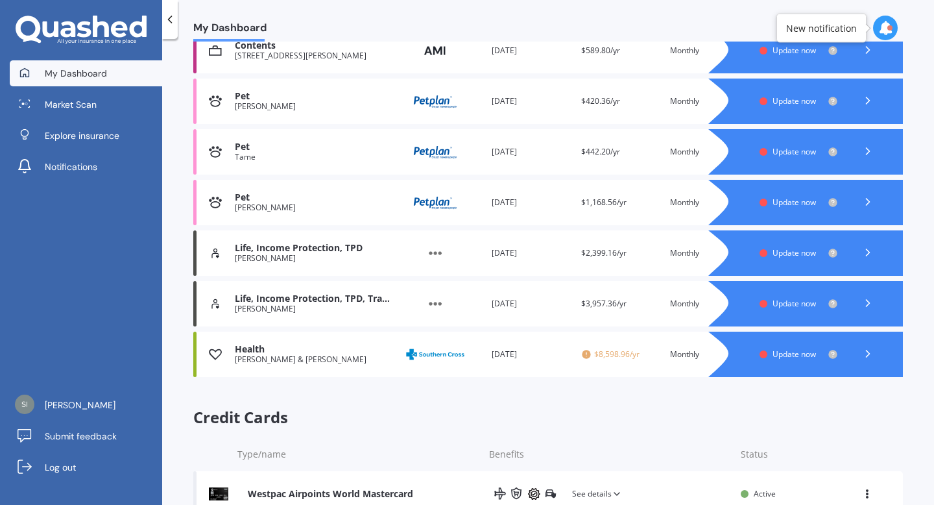
click at [582, 363] on div "Health [PERSON_NAME] & [PERSON_NAME] Provider Renewal date [DATE] Premium $8,59…" at bounding box center [548, 353] width 710 height 45
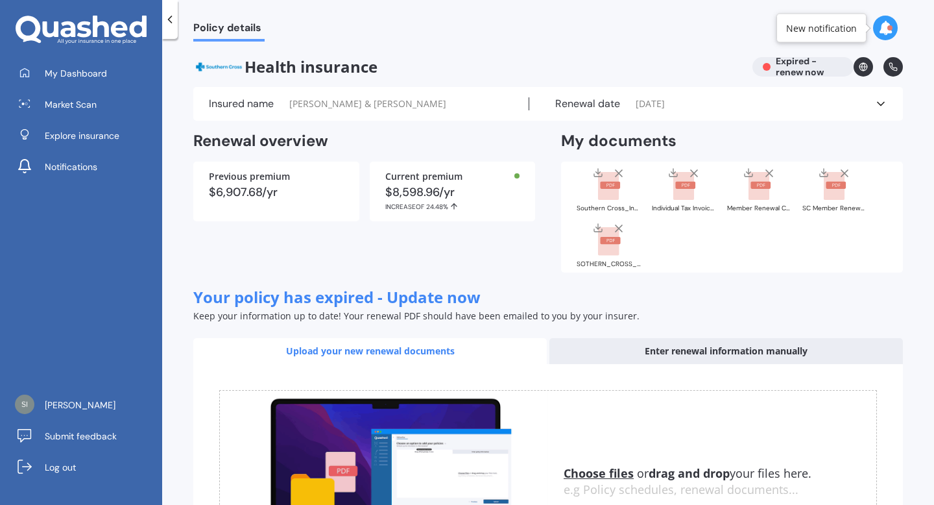
click at [602, 474] on u "Choose files" at bounding box center [599, 473] width 70 height 16
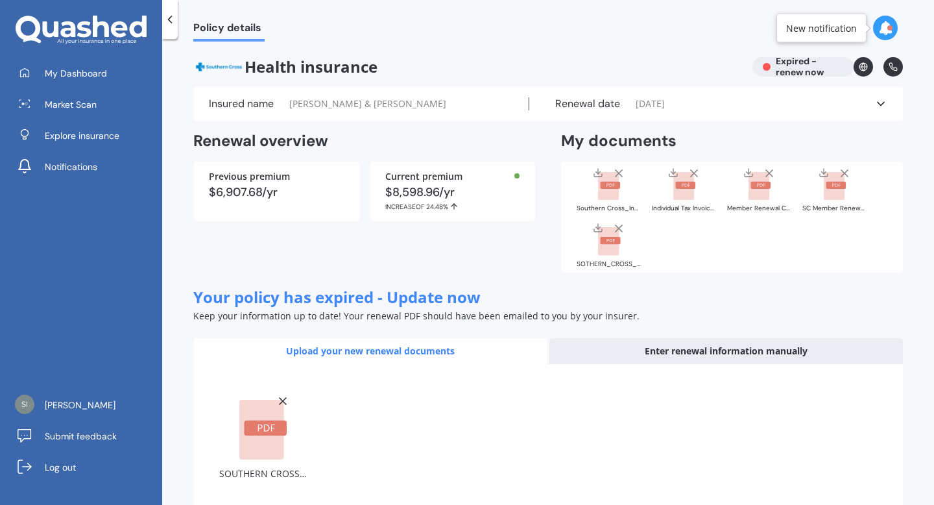
scroll to position [73, 0]
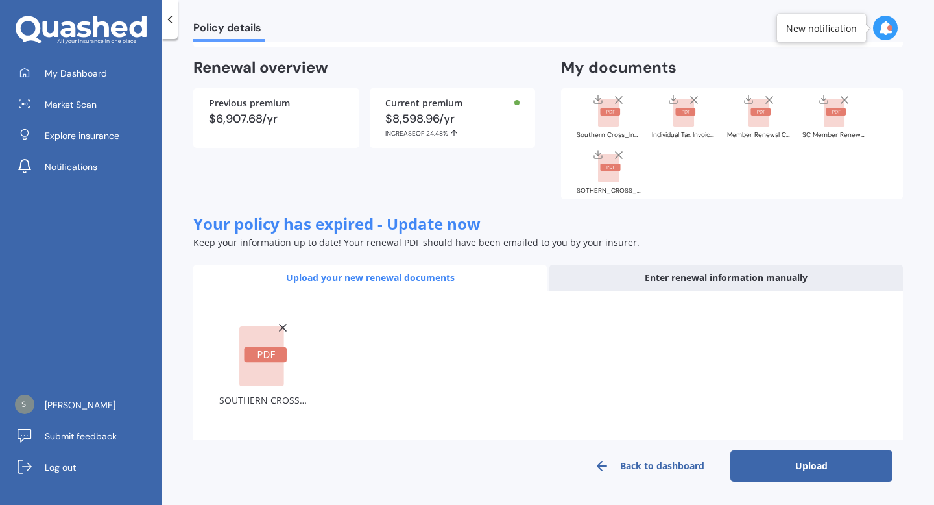
click at [769, 457] on button "Upload" at bounding box center [811, 465] width 162 height 31
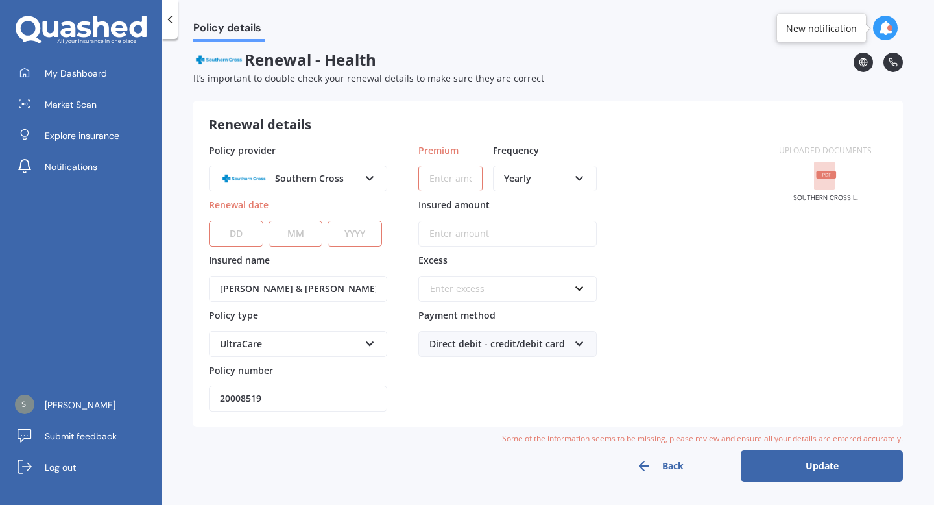
scroll to position [0, 0]
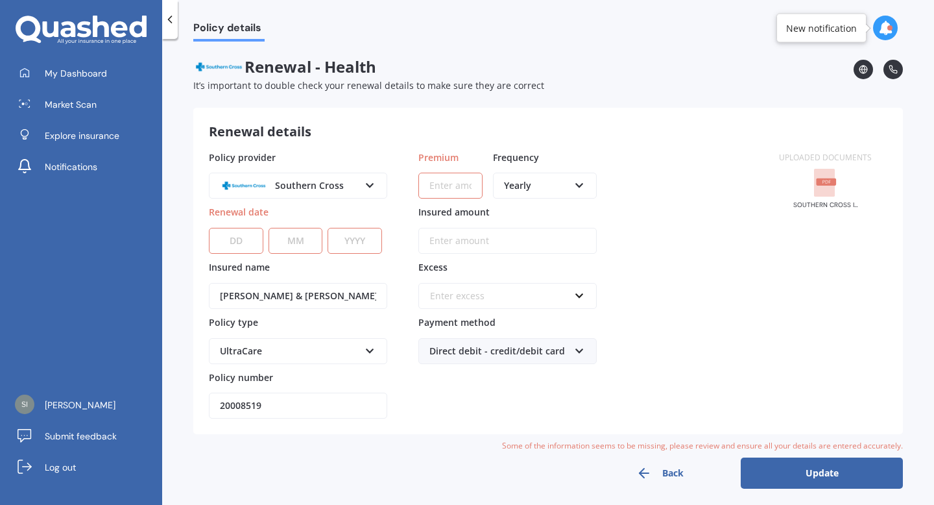
click at [550, 350] on div "Direct debit - credit/debit card" at bounding box center [498, 351] width 139 height 14
click at [634, 331] on div "Policy provider Southern Cross AA AIA AMP ASB Accuro BNZ Other Partners Life So…" at bounding box center [486, 284] width 555 height 269
click at [545, 188] on div "Yearly" at bounding box center [536, 185] width 65 height 14
click at [531, 275] on span "Monthly" at bounding box center [523, 280] width 36 height 12
click at [447, 187] on input "Premium" at bounding box center [450, 186] width 64 height 26
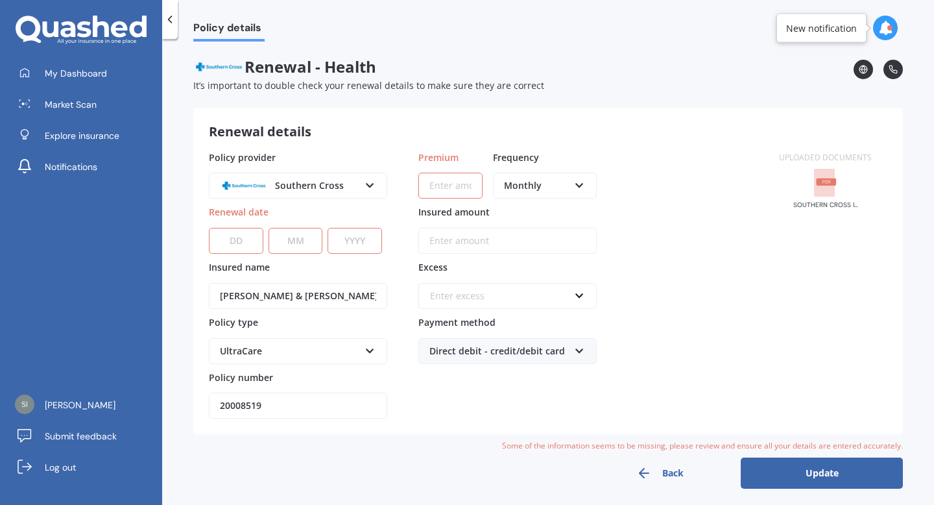
paste input "$847.56"
type input "$847.56"
click at [772, 474] on button "Update" at bounding box center [822, 472] width 162 height 31
click at [811, 485] on button "Update" at bounding box center [822, 472] width 162 height 31
click at [292, 405] on input "20008519" at bounding box center [298, 405] width 178 height 26
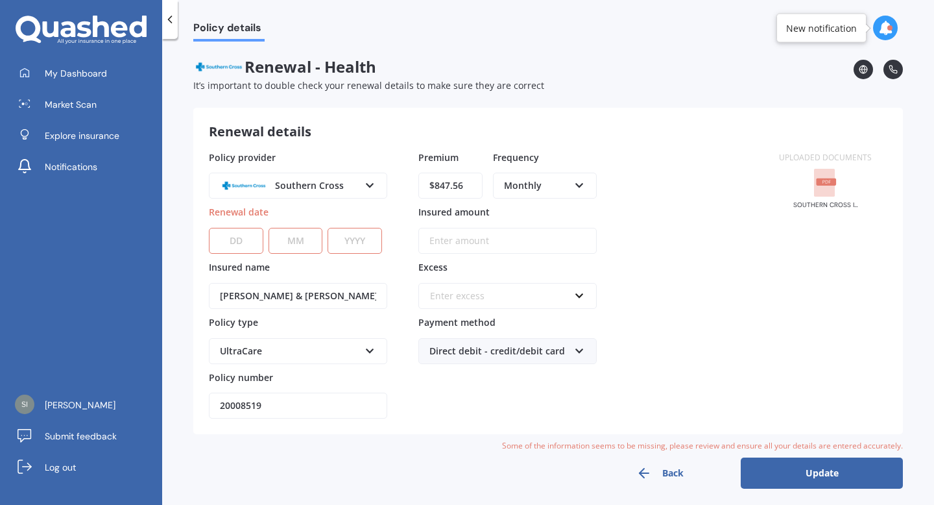
click at [292, 405] on input "20008519" at bounding box center [298, 405] width 178 height 26
click at [246, 237] on select "DD 01 02 03 04 05 06 07 08 09 10 11 12 13 14 15 16 17 18 19 20 21 22 23 24 25 2…" at bounding box center [236, 241] width 54 height 26
select select "01"
click at [209, 228] on select "DD 01 02 03 04 05 06 07 08 09 10 11 12 13 14 15 16 17 18 19 20 21 22 23 24 25 2…" at bounding box center [236, 241] width 54 height 26
click at [283, 250] on select "MM 01 02 03 04 05 06 07 08 09 10 11 12" at bounding box center [296, 241] width 54 height 26
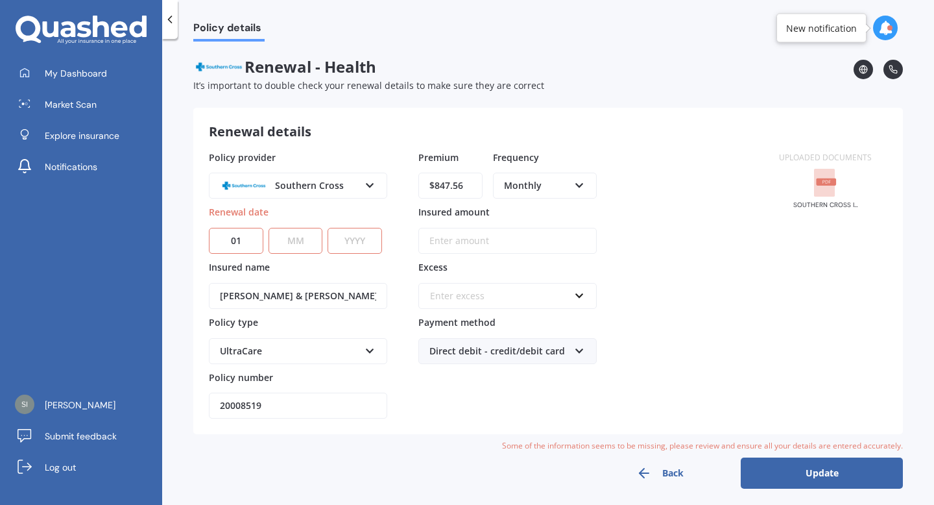
select select "10"
click at [269, 228] on select "MM 01 02 03 04 05 06 07 08 09 10 11 12" at bounding box center [296, 241] width 54 height 26
click at [352, 235] on select "YYYY 2027 2026 2025 2024 2023 2022 2021 2020 2019 2018 2017 2016 2015 2014 2013…" at bounding box center [355, 241] width 54 height 26
select select "2026"
click at [331, 228] on select "YYYY 2027 2026 2025 2024 2023 2022 2021 2020 2019 2018 2017 2016 2015 2014 2013…" at bounding box center [355, 241] width 54 height 26
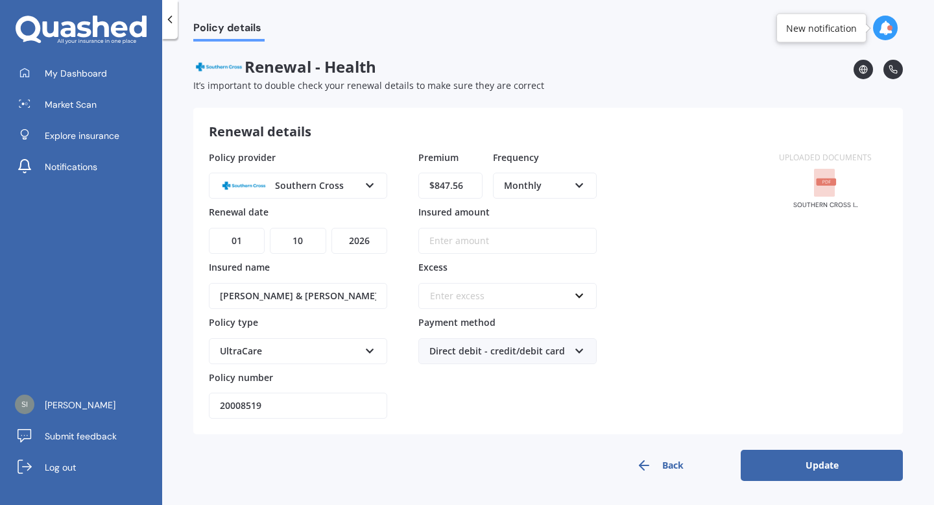
click at [776, 472] on button "Update" at bounding box center [822, 464] width 162 height 31
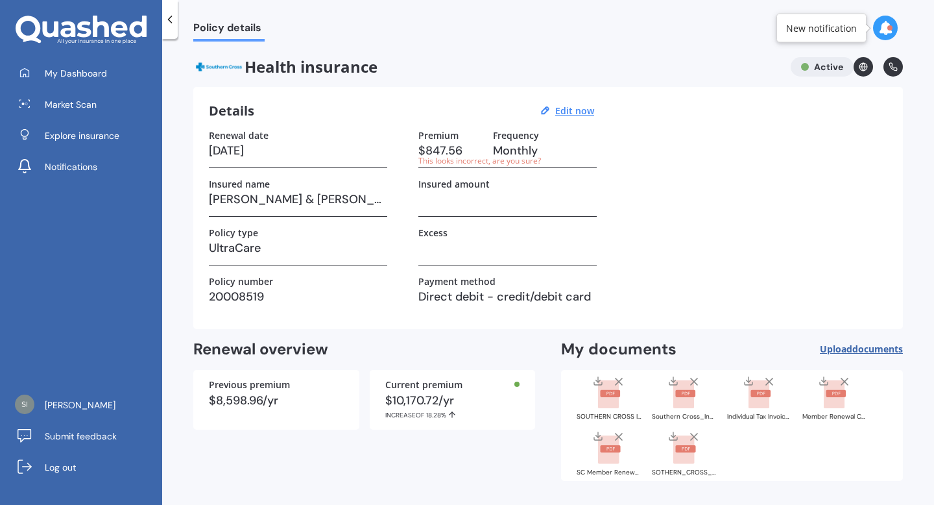
click at [878, 348] on span "documents" at bounding box center [877, 348] width 51 height 12
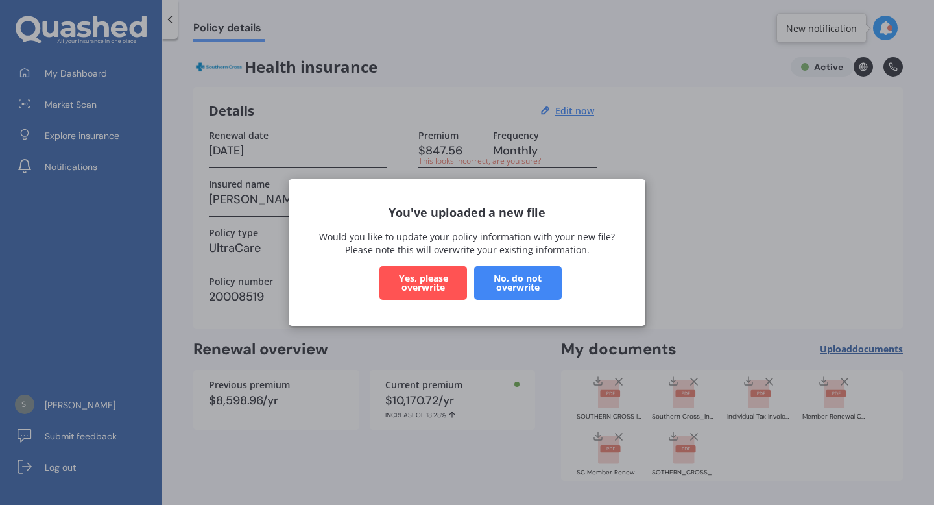
click at [532, 281] on button "No, do not overwrite" at bounding box center [518, 283] width 88 height 34
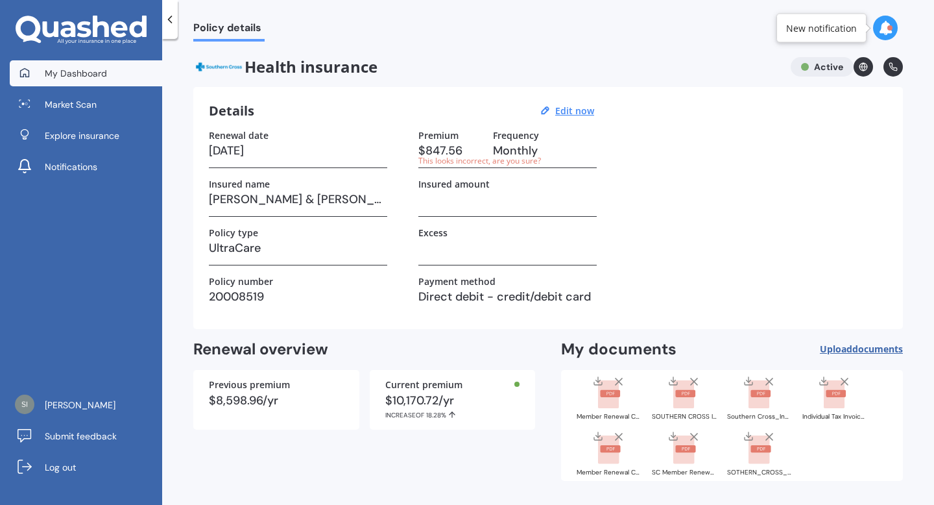
click at [123, 69] on link "My Dashboard" at bounding box center [86, 73] width 152 height 26
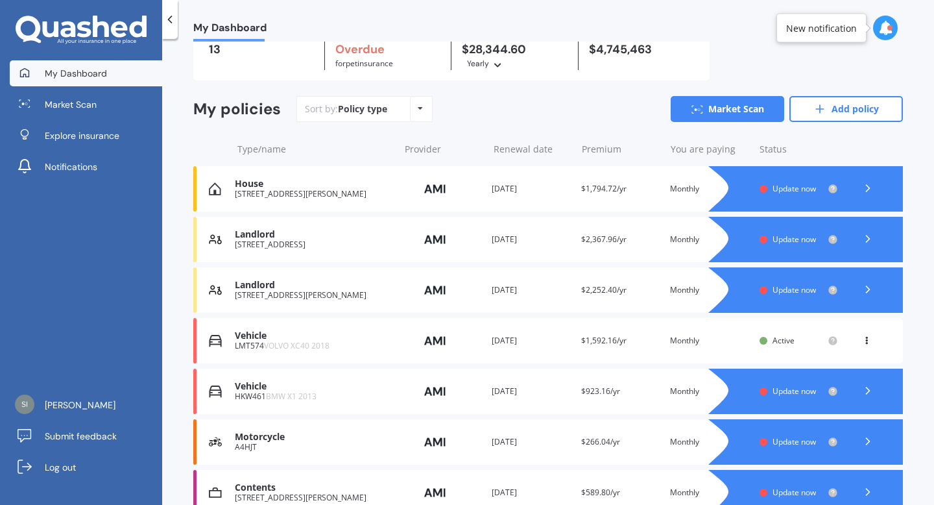
scroll to position [74, 0]
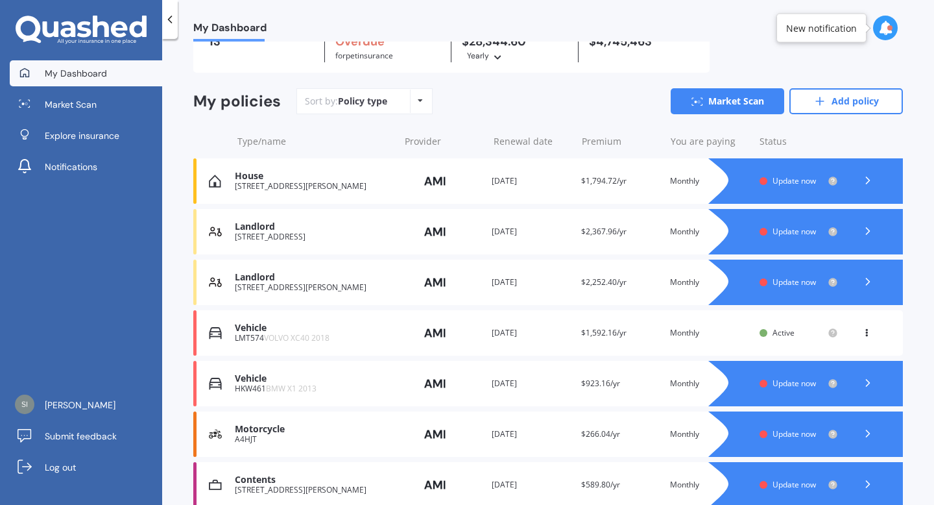
click at [352, 243] on div "Landlord [STREET_ADDRESS] Provider Renewal date [DATE] Premium $2,367.96/yr You…" at bounding box center [548, 231] width 710 height 45
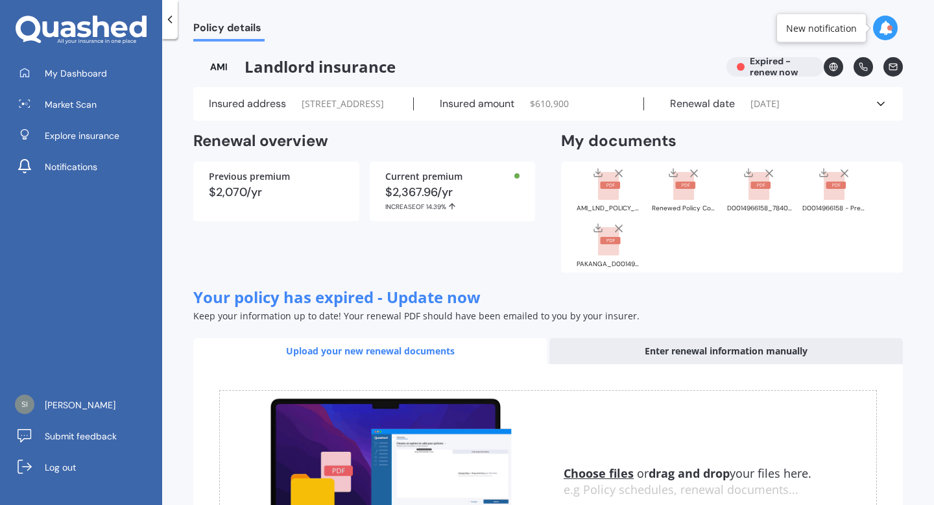
click at [667, 364] on div "Enter renewal information manually" at bounding box center [725, 351] width 353 height 26
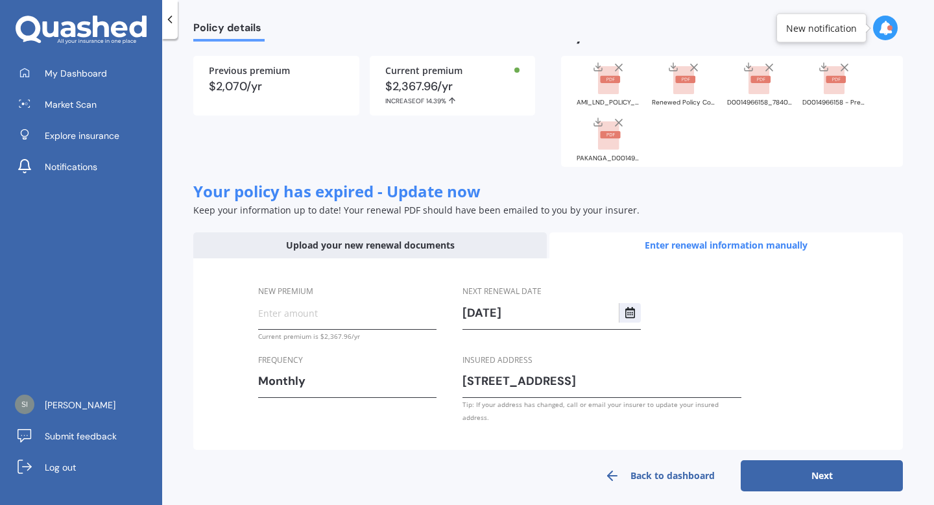
scroll to position [129, 0]
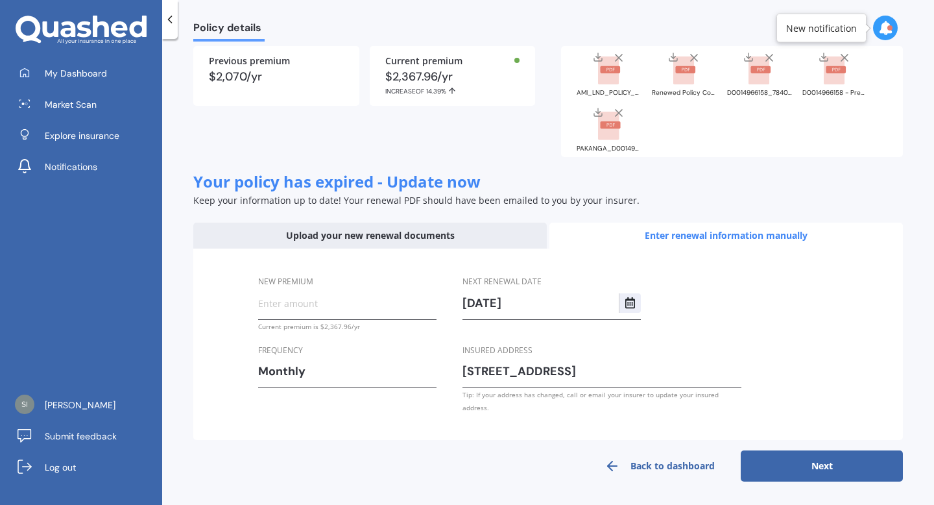
click at [604, 128] on rect at bounding box center [610, 124] width 20 height 7
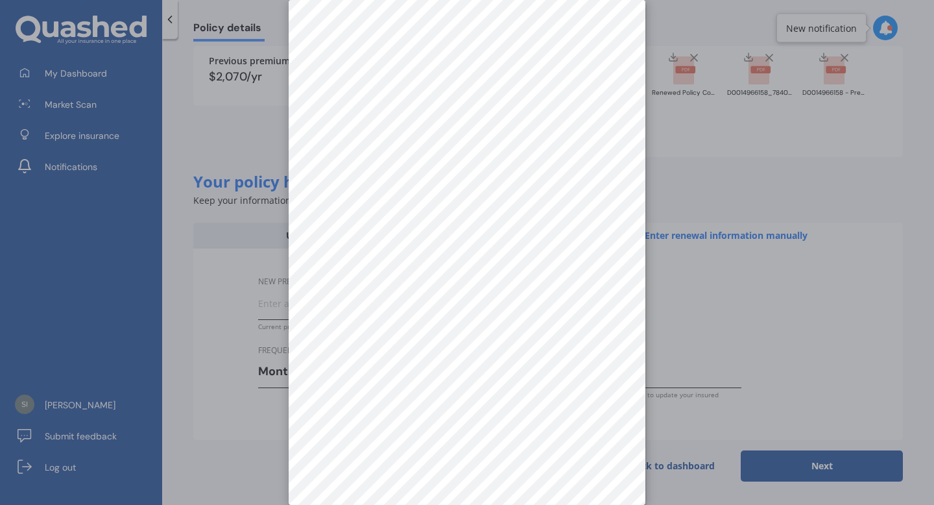
scroll to position [0, 0]
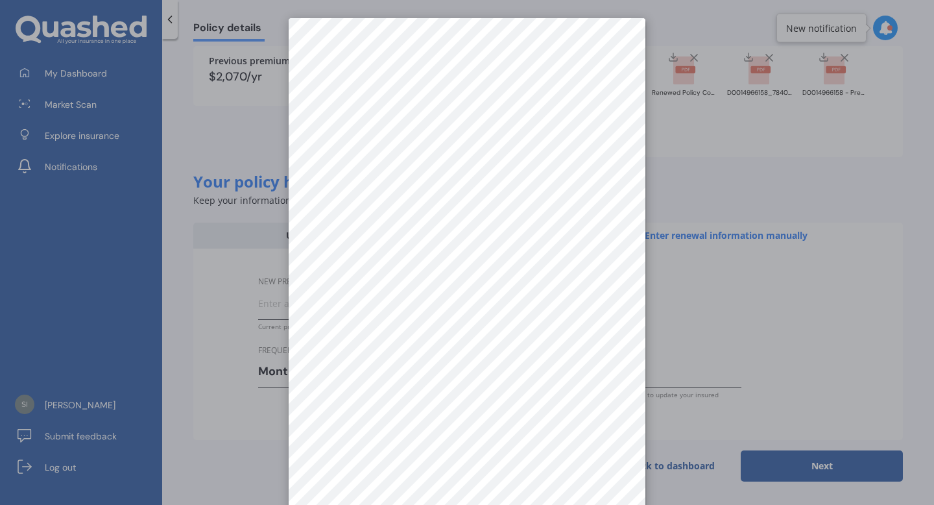
click at [736, 187] on div at bounding box center [467, 252] width 934 height 505
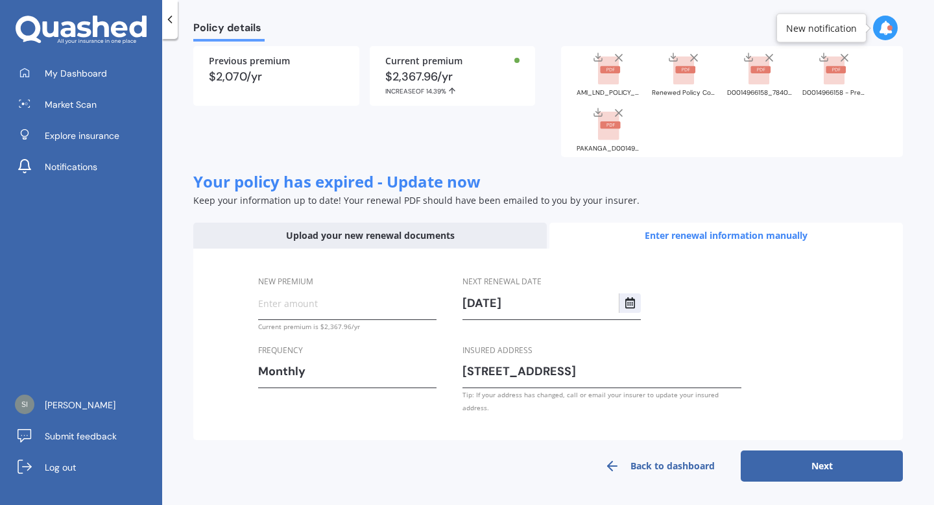
click at [841, 97] on div "D0014966158 - Premier Rental Property.pdf" at bounding box center [834, 73] width 65 height 45
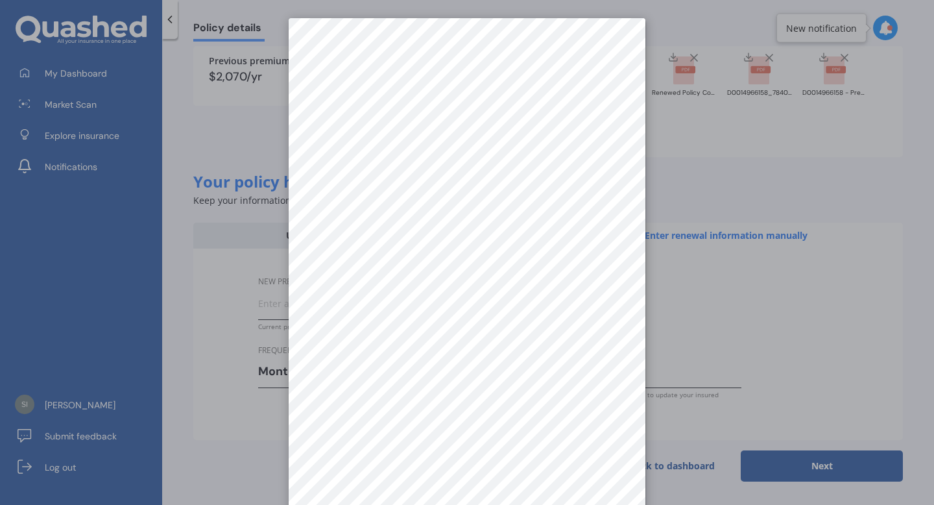
click at [771, 193] on div at bounding box center [467, 252] width 934 height 505
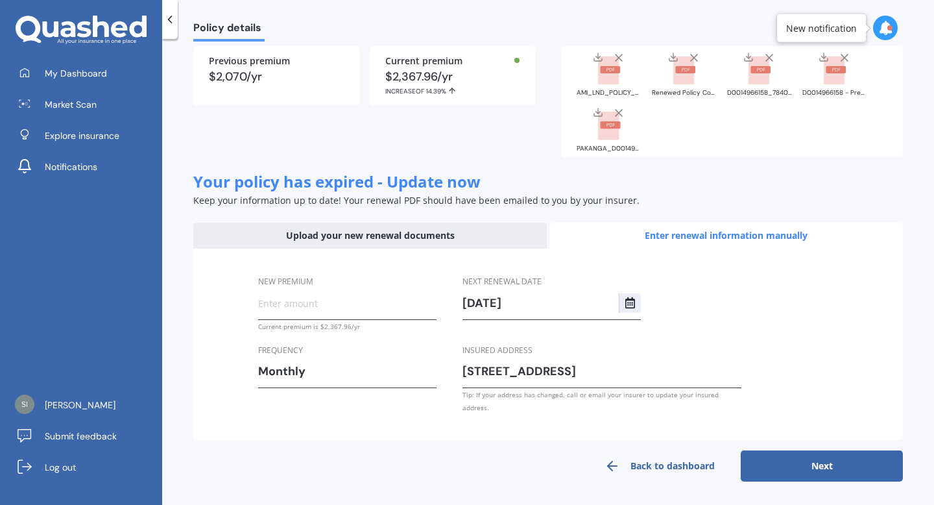
click at [760, 73] on rect at bounding box center [760, 69] width 20 height 7
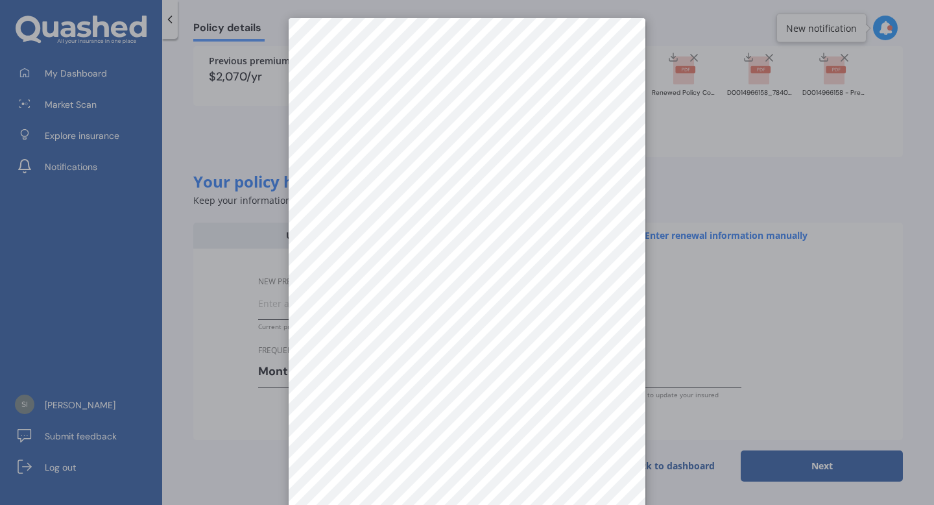
click at [745, 174] on div at bounding box center [467, 252] width 934 height 505
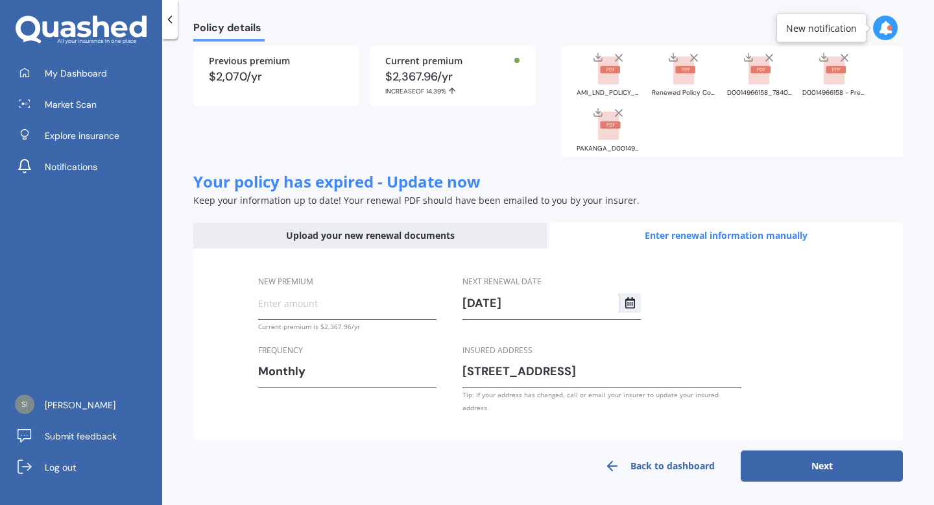
click at [679, 85] on rect at bounding box center [683, 70] width 21 height 29
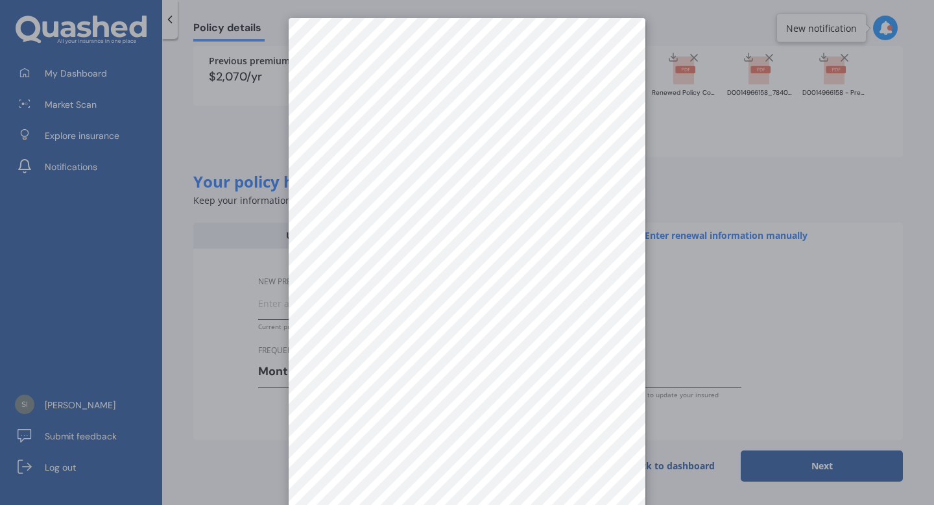
click at [739, 134] on div at bounding box center [467, 252] width 934 height 505
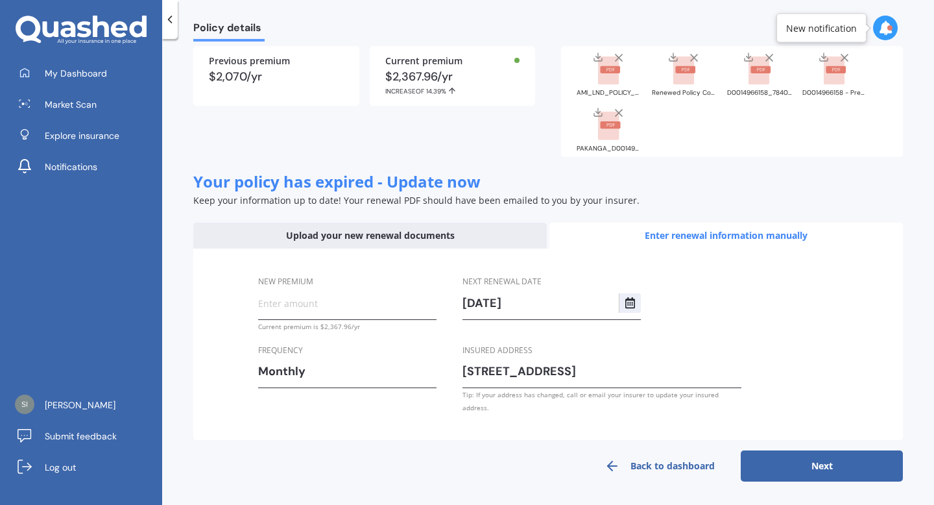
click at [603, 69] on rect at bounding box center [608, 70] width 21 height 29
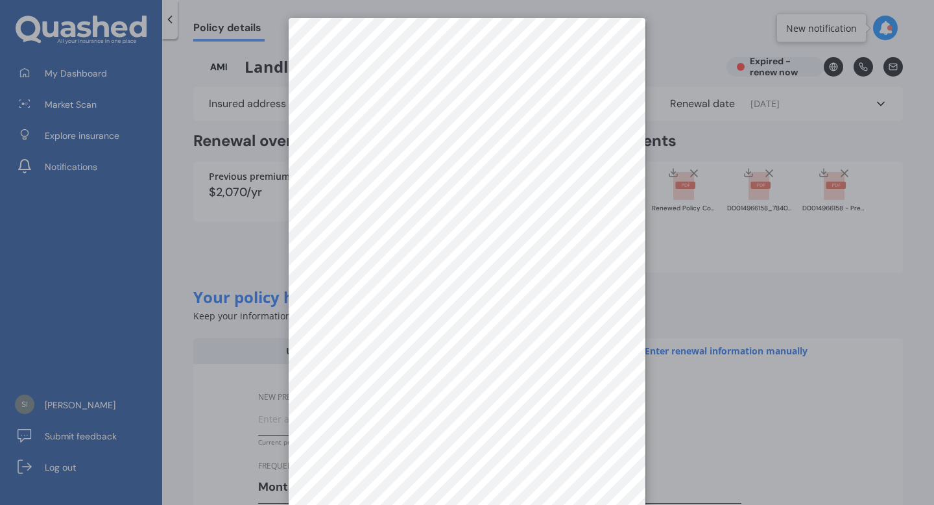
click at [686, 284] on div at bounding box center [467, 252] width 934 height 505
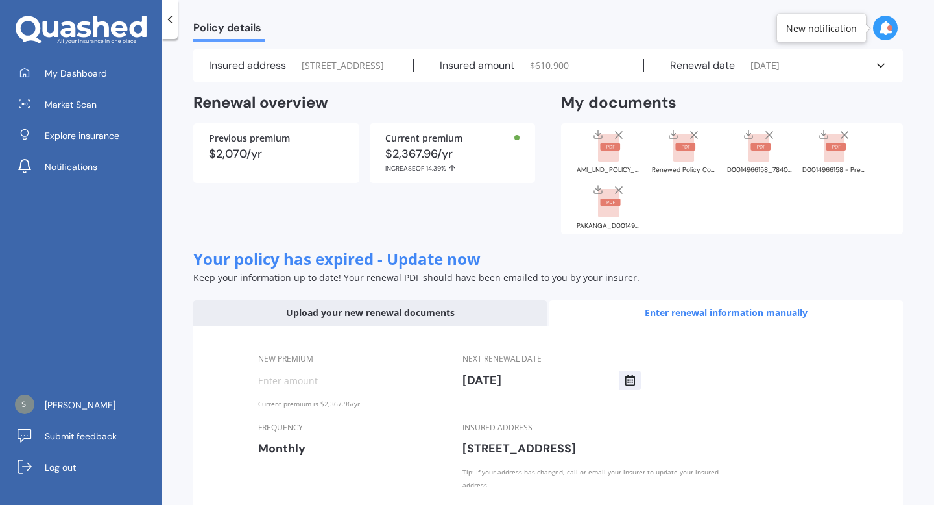
scroll to position [129, 0]
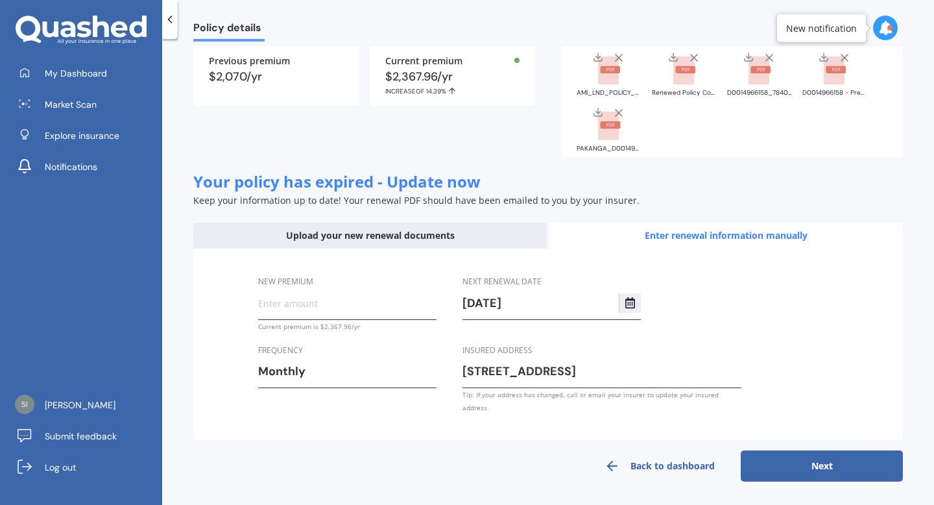
click at [383, 309] on input "New premium" at bounding box center [347, 302] width 178 height 19
type input "$197.33"
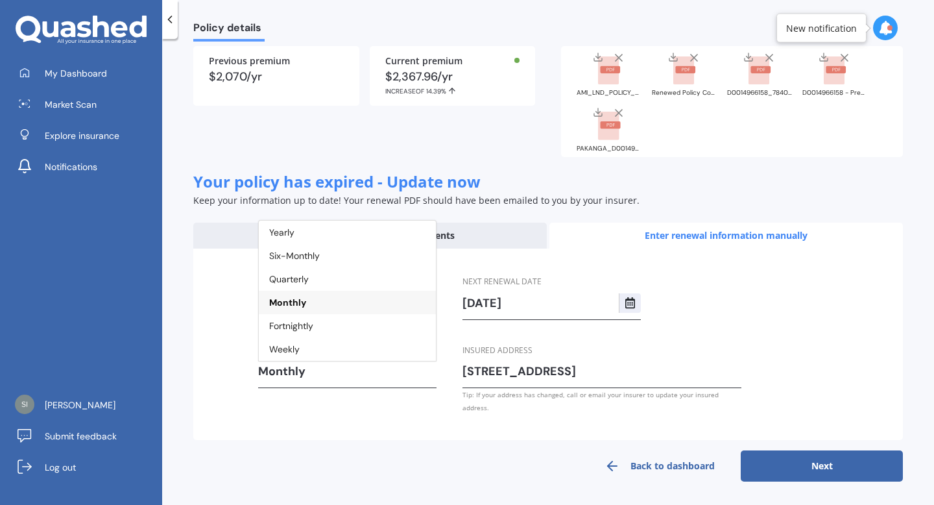
click at [361, 313] on div "Monthly" at bounding box center [347, 302] width 177 height 23
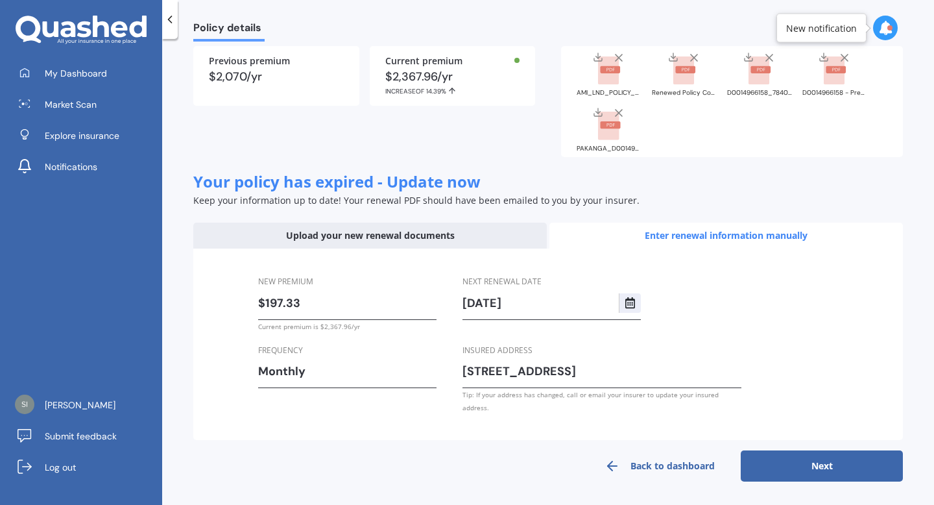
click at [809, 469] on button "Next" at bounding box center [822, 465] width 162 height 31
select select "11"
select select "06"
select select "2026"
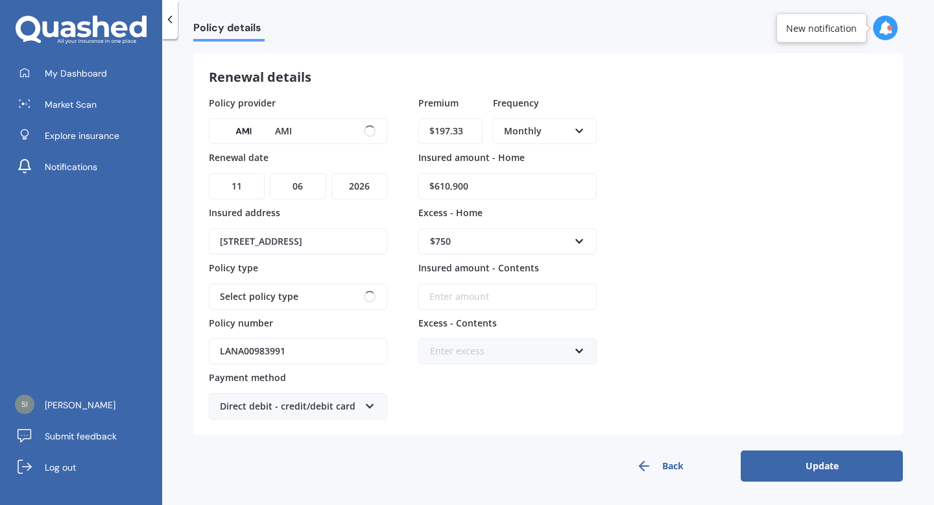
scroll to position [54, 0]
click at [750, 468] on button "Update" at bounding box center [822, 465] width 162 height 31
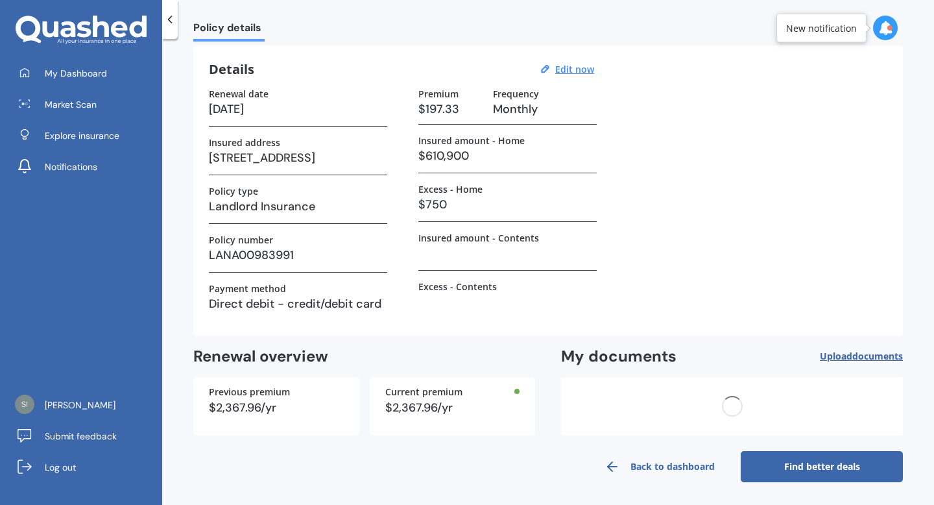
scroll to position [0, 0]
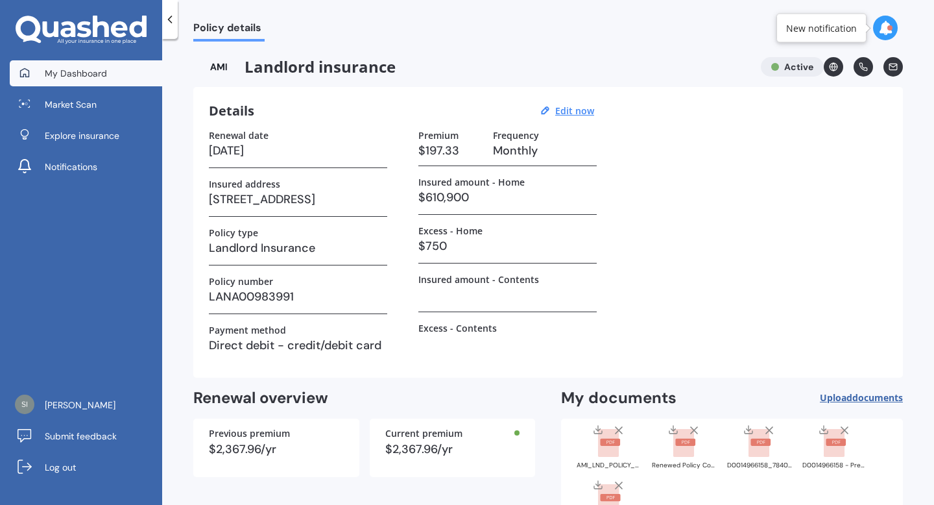
click at [123, 61] on link "My Dashboard" at bounding box center [86, 73] width 152 height 26
